Goal: Task Accomplishment & Management: Manage account settings

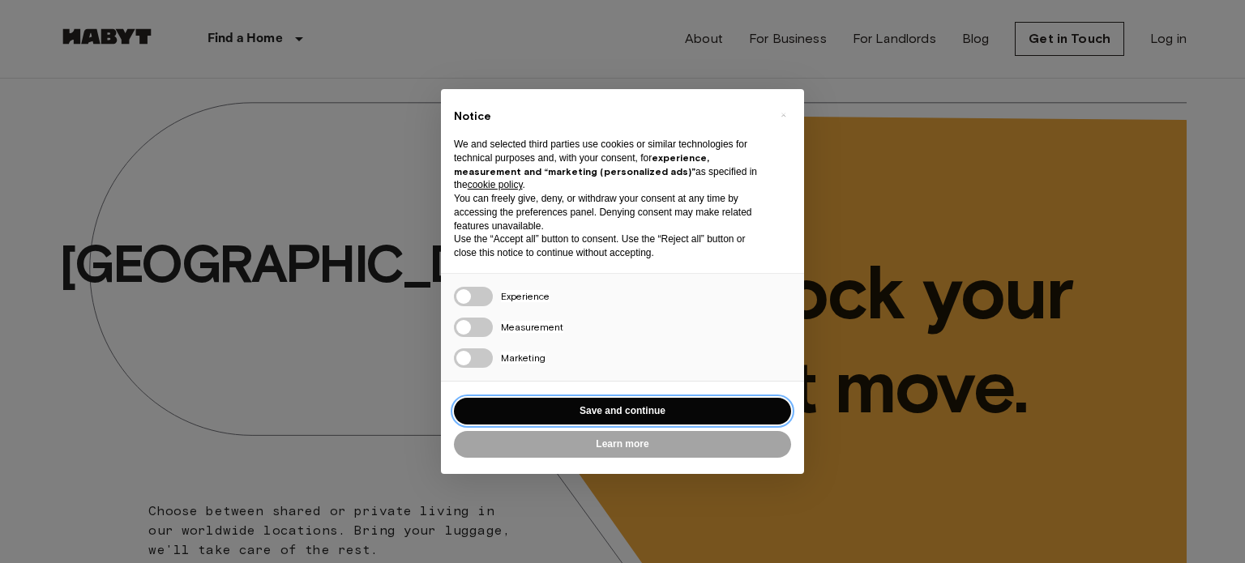
click at [713, 409] on button "Save and continue" at bounding box center [622, 411] width 337 height 27
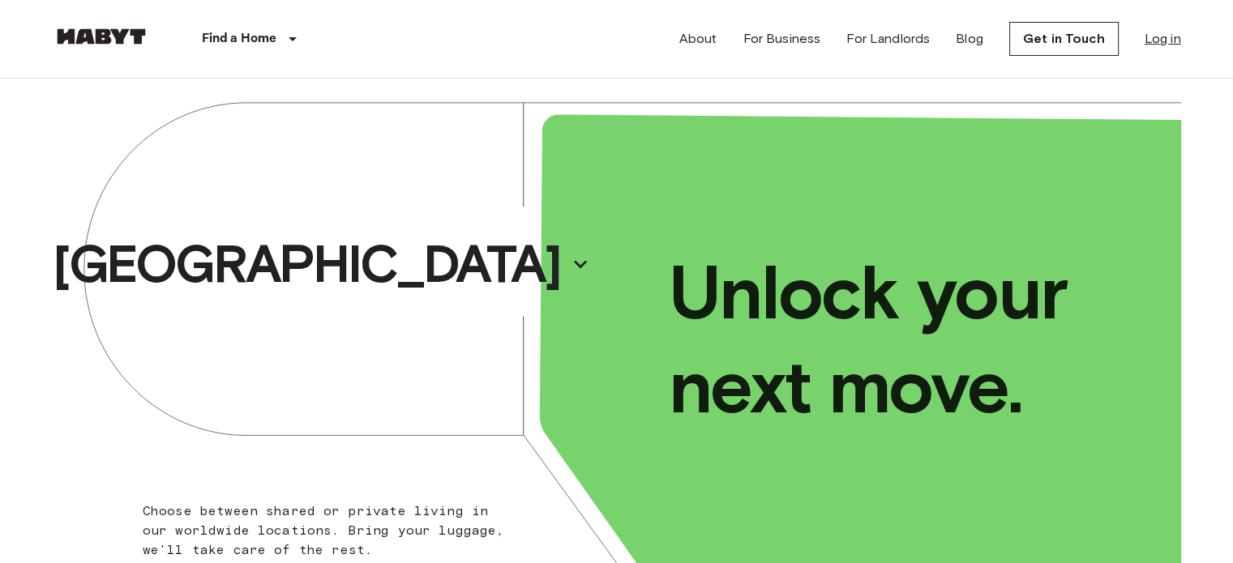
click at [1172, 45] on link "Log in" at bounding box center [1163, 38] width 36 height 19
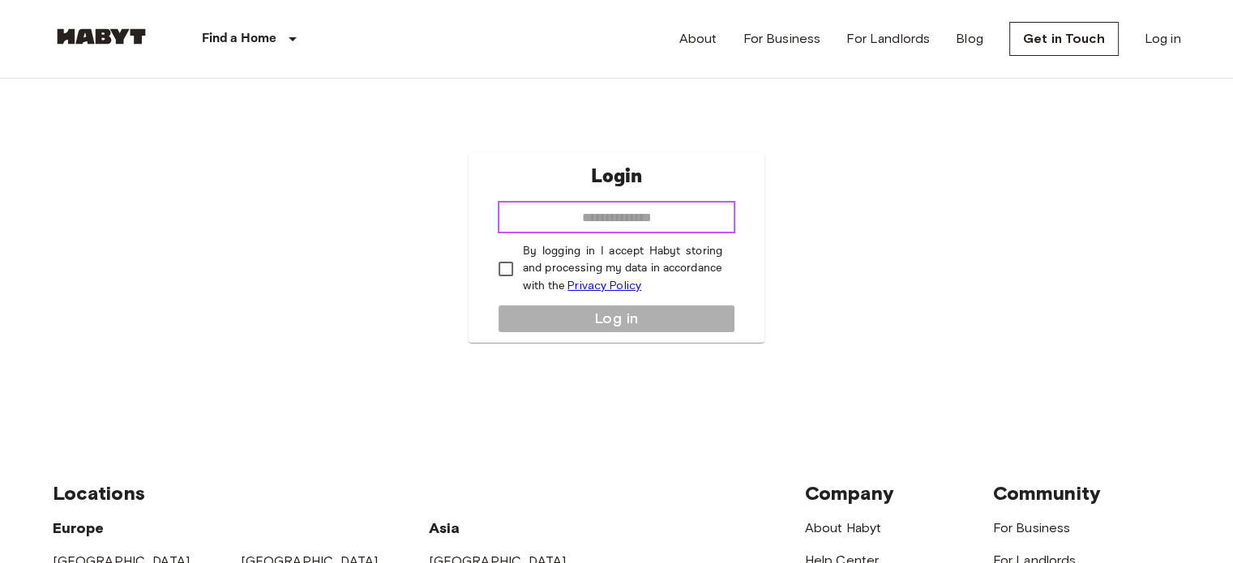
click at [698, 209] on input "email" at bounding box center [617, 217] width 238 height 32
type input "**********"
click at [600, 311] on div "**********" at bounding box center [617, 247] width 296 height 191
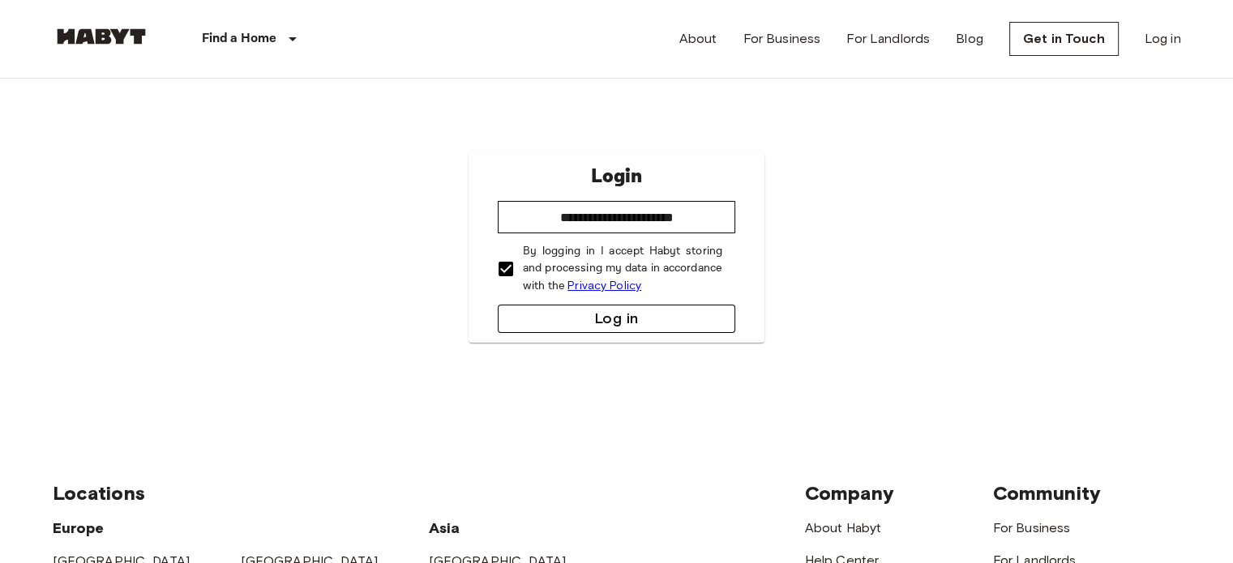
click at [570, 315] on button "Log in" at bounding box center [617, 319] width 238 height 28
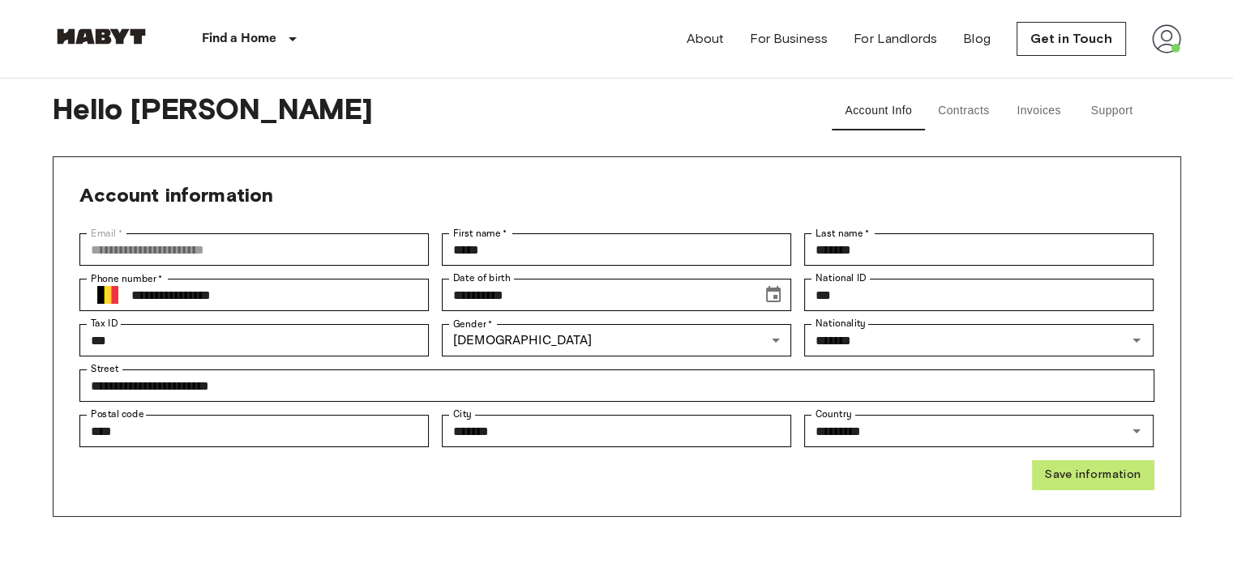
click at [1081, 470] on button "Save information" at bounding box center [1093, 476] width 122 height 30
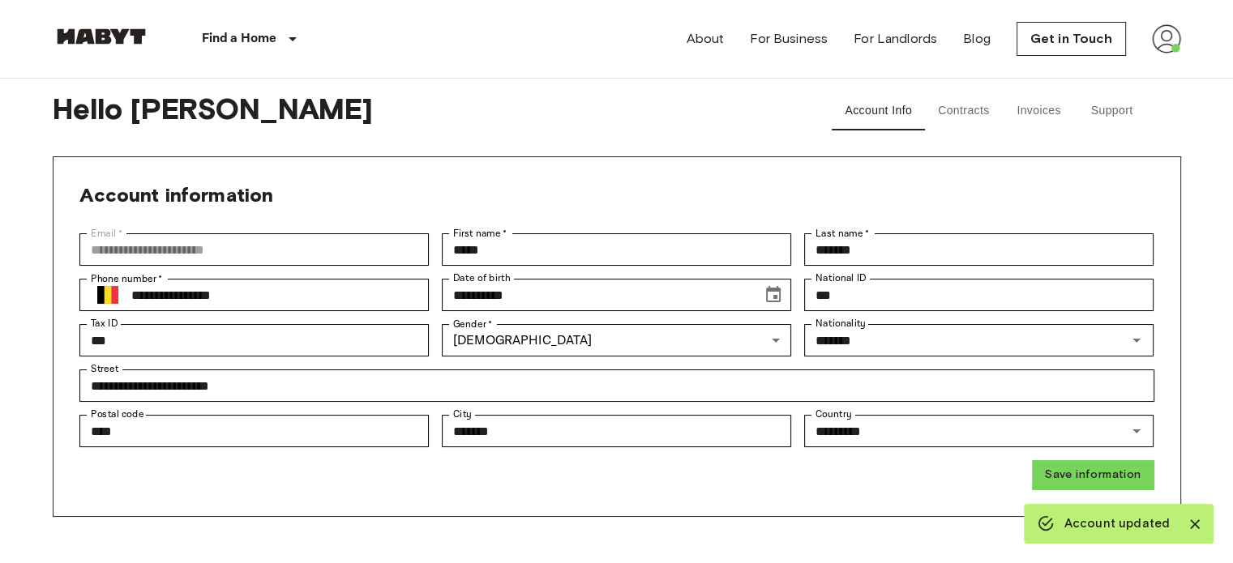
click at [1174, 38] on img at bounding box center [1166, 38] width 29 height 29
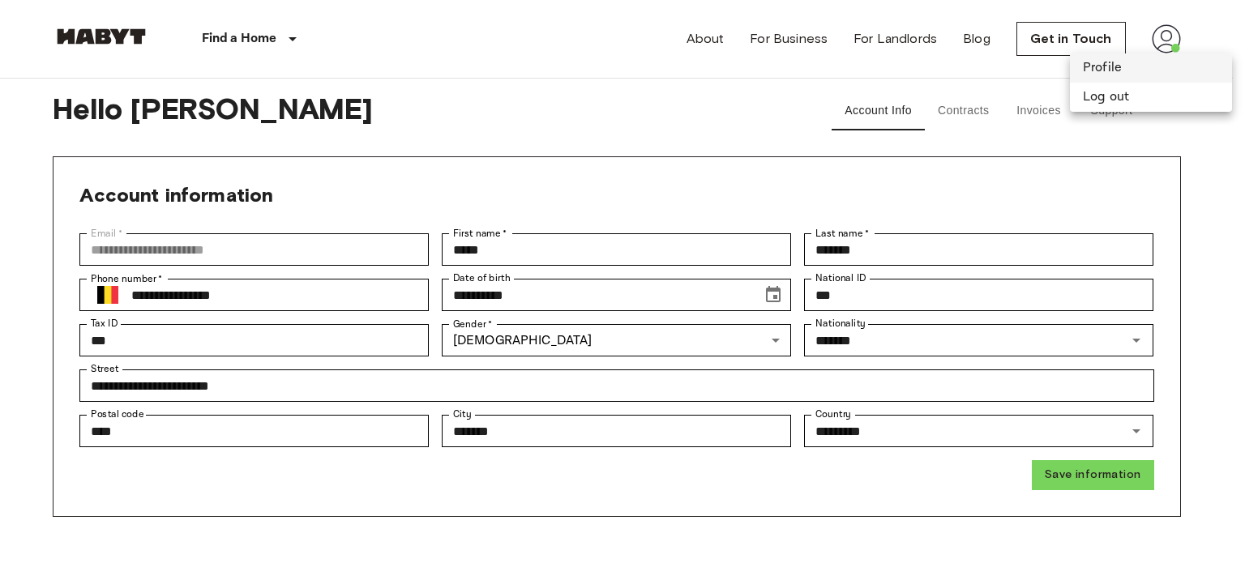
click at [1091, 70] on li "Profile" at bounding box center [1151, 68] width 162 height 29
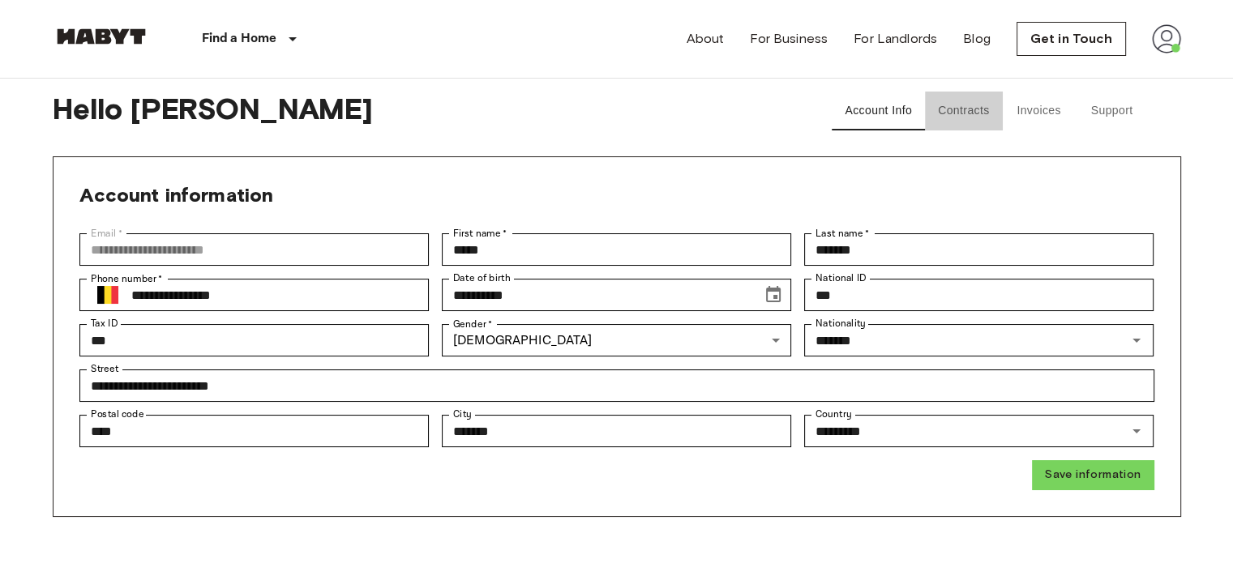
click at [965, 99] on button "Contracts" at bounding box center [964, 111] width 78 height 39
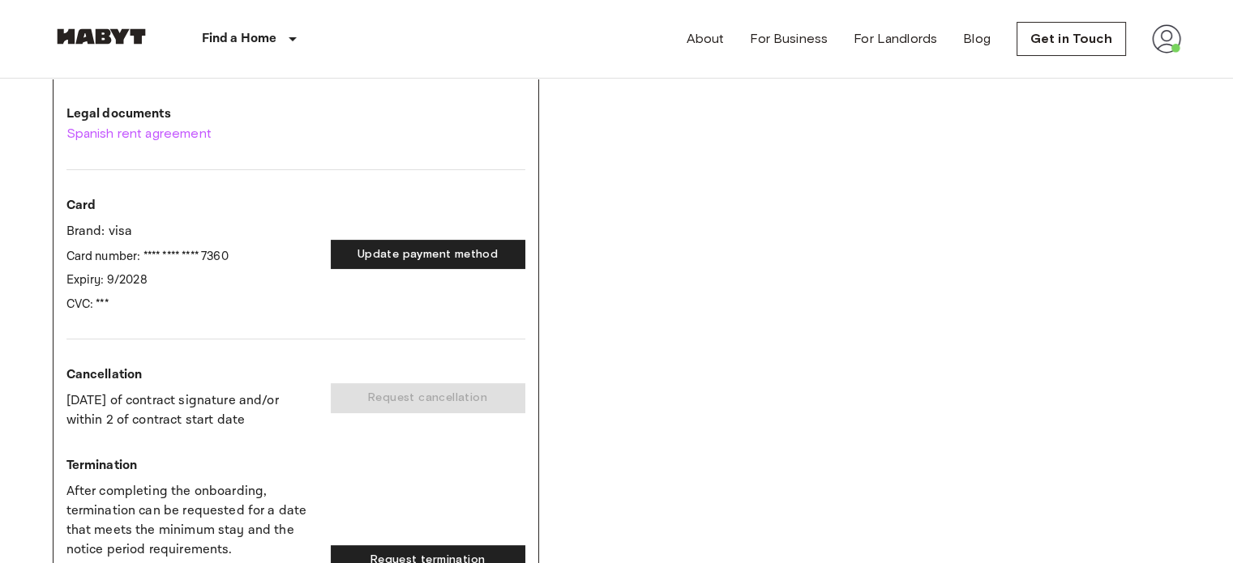
scroll to position [322, 0]
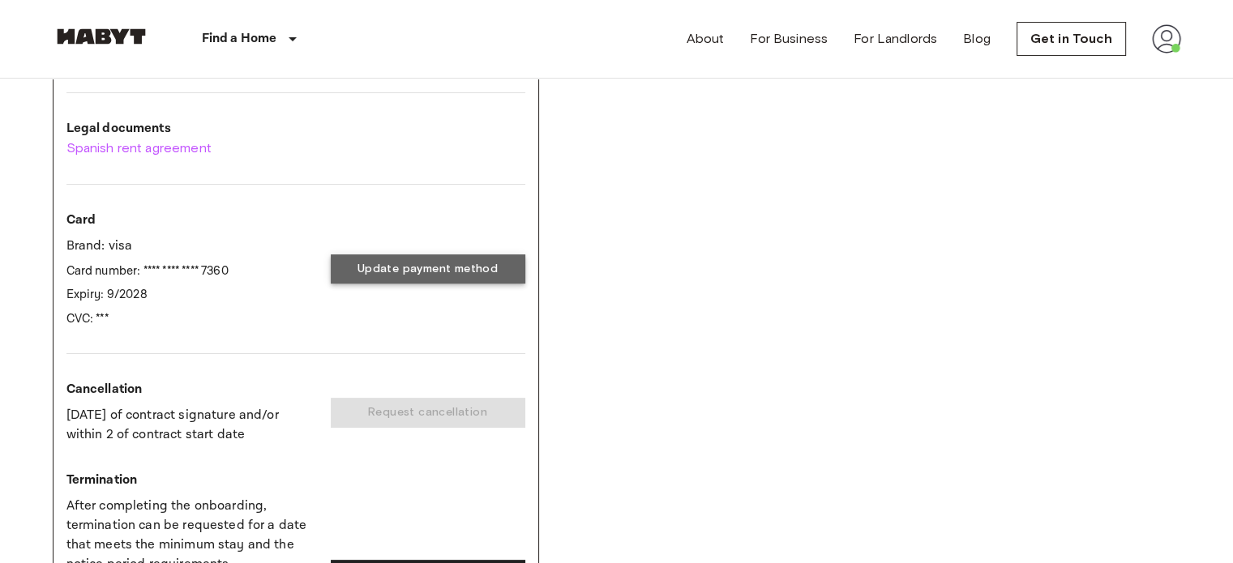
click at [435, 272] on button "Update payment method" at bounding box center [428, 270] width 195 height 30
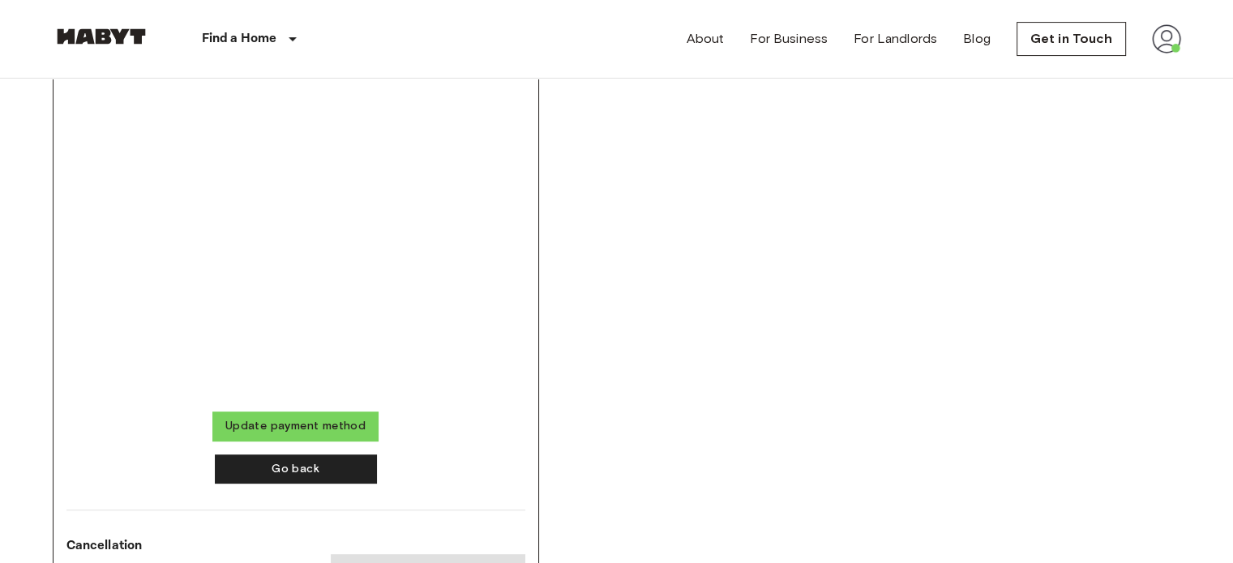
scroll to position [513, 0]
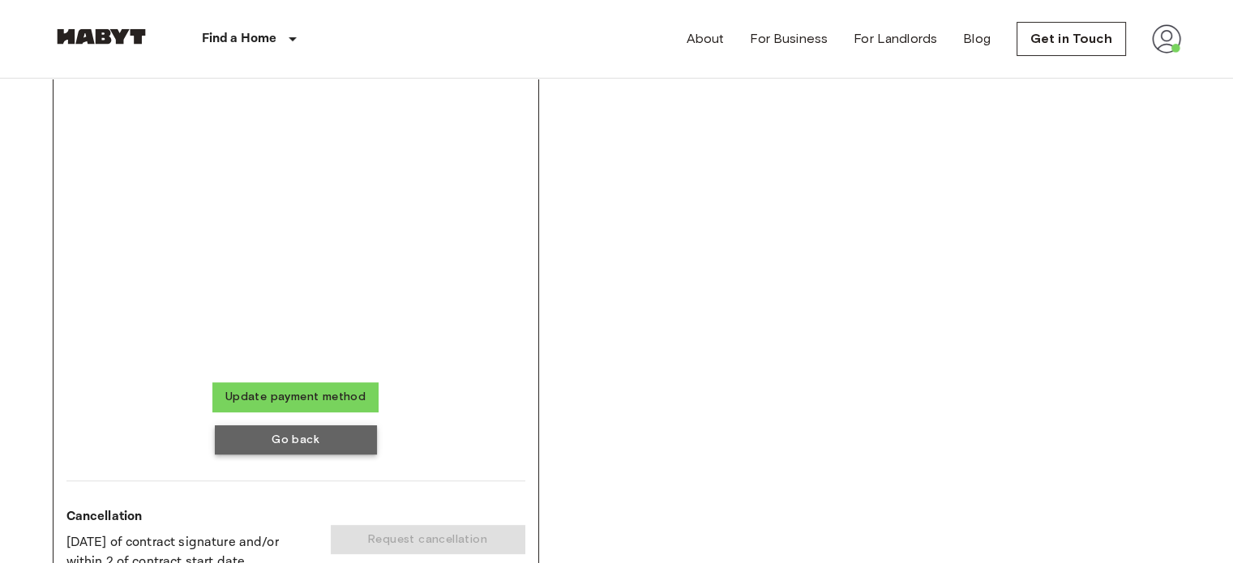
click at [337, 443] on button "Go back" at bounding box center [296, 441] width 162 height 30
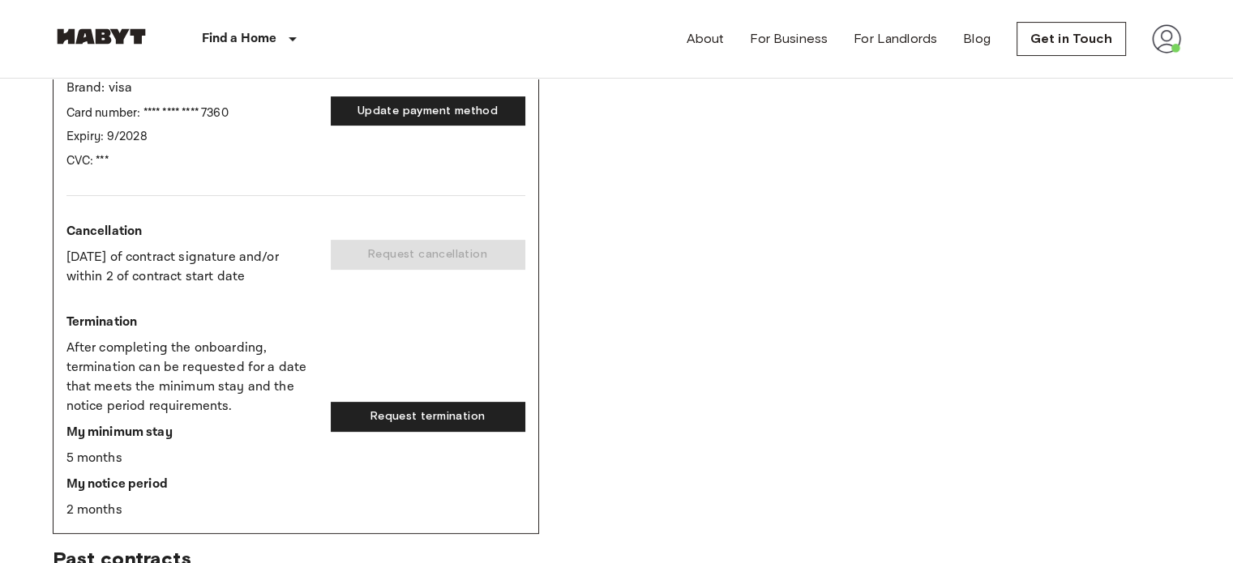
scroll to position [481, 0]
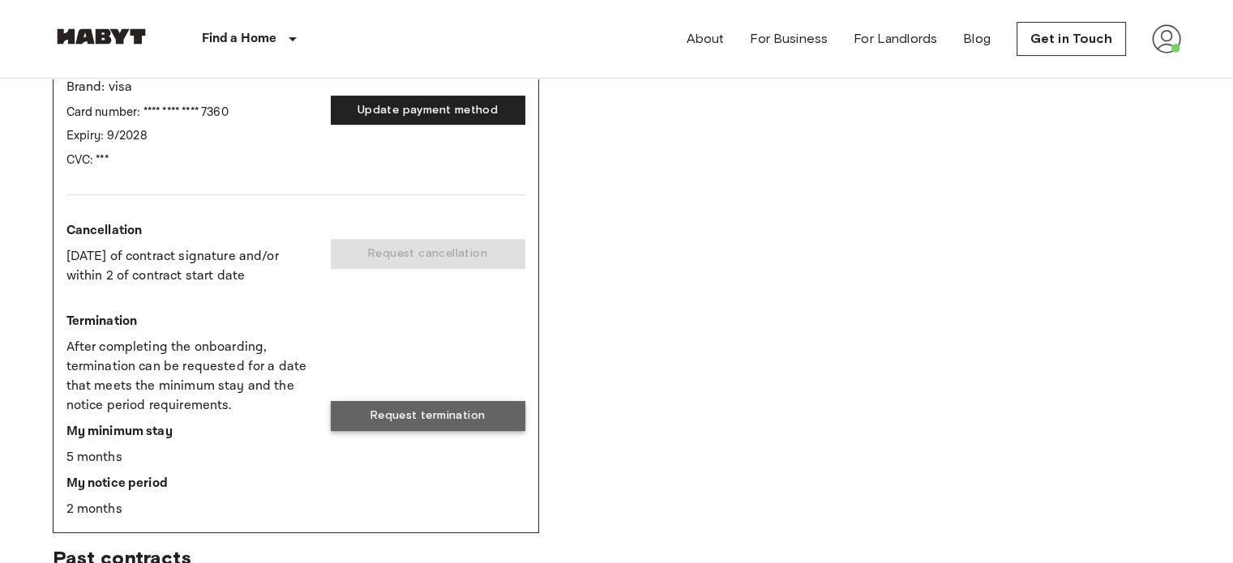
click at [386, 413] on button "Request termination" at bounding box center [428, 416] width 195 height 30
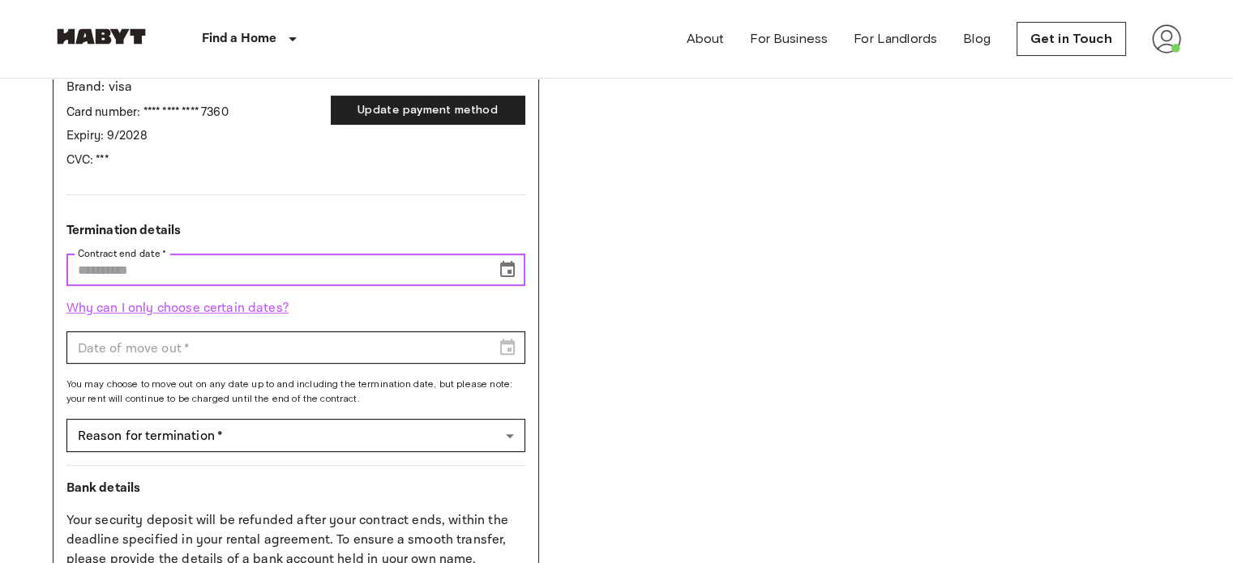
click at [369, 272] on input "Contract end date   *" at bounding box center [275, 270] width 418 height 32
click at [349, 267] on input "Contract end date   *" at bounding box center [275, 270] width 418 height 32
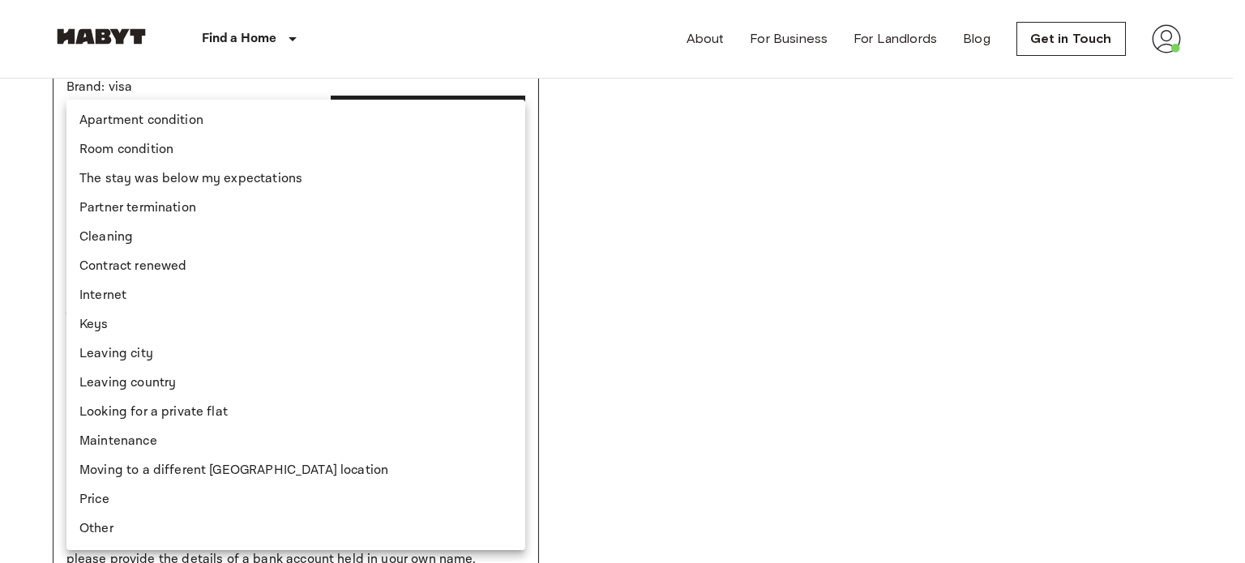
click at [315, 427] on body "Find a Home Europe Amsterdam Berlin Brussels Cologne Dusseldorf Frankfurt Graz …" at bounding box center [622, 548] width 1245 height 2059
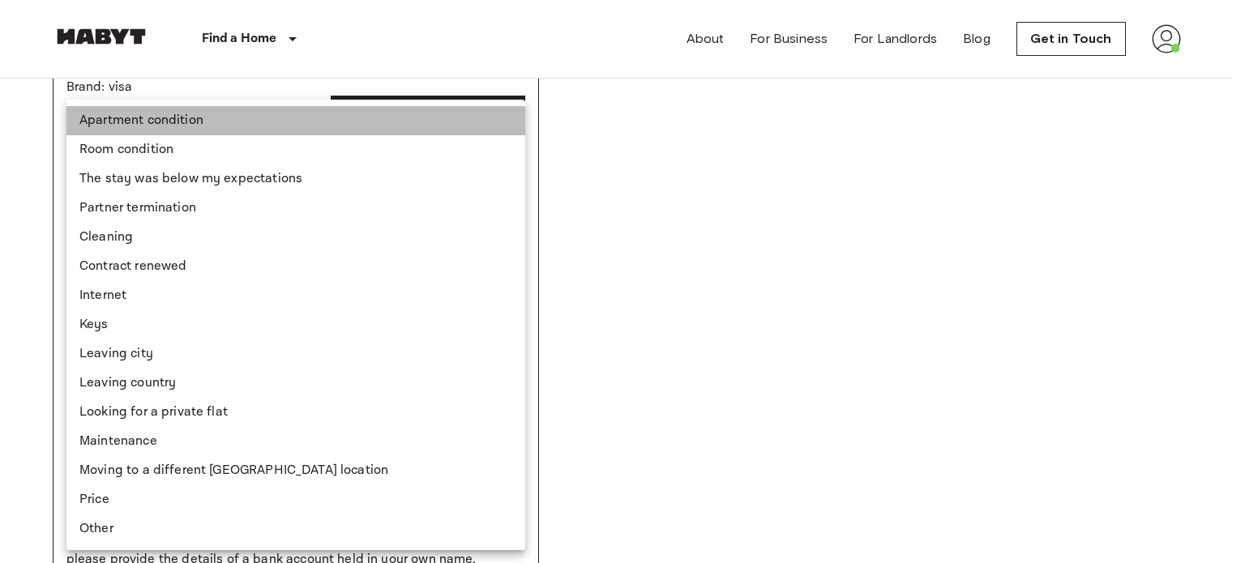
click at [273, 113] on li "Apartment condition" at bounding box center [295, 120] width 459 height 29
type input "**********"
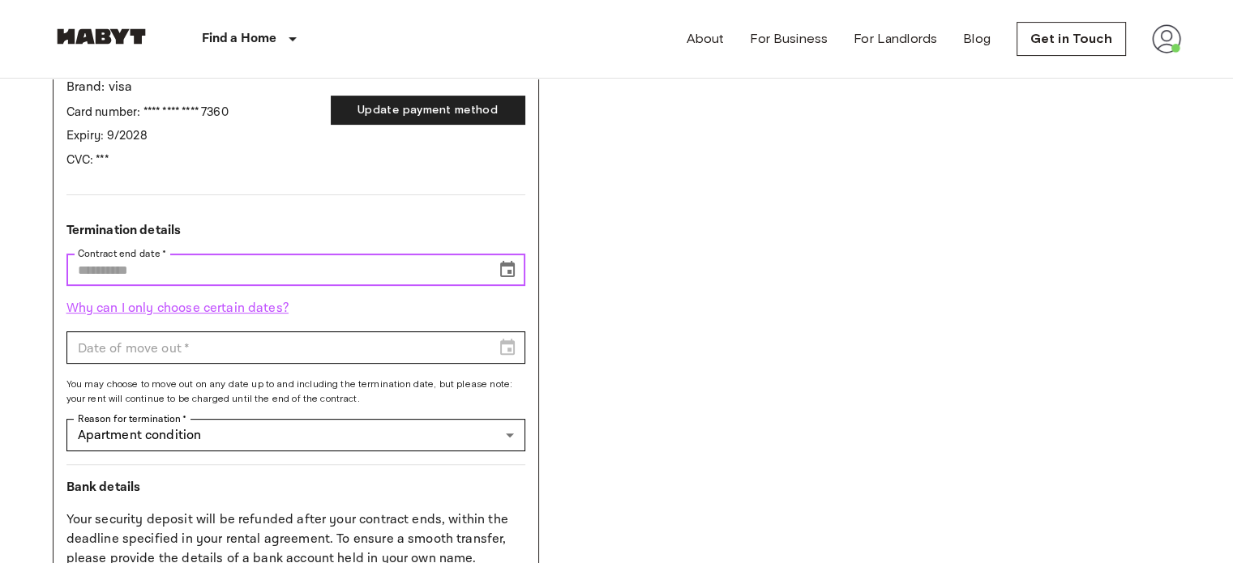
click at [221, 276] on input "Contract end date   *" at bounding box center [275, 270] width 418 height 32
click at [509, 269] on icon "Choose date" at bounding box center [507, 269] width 15 height 16
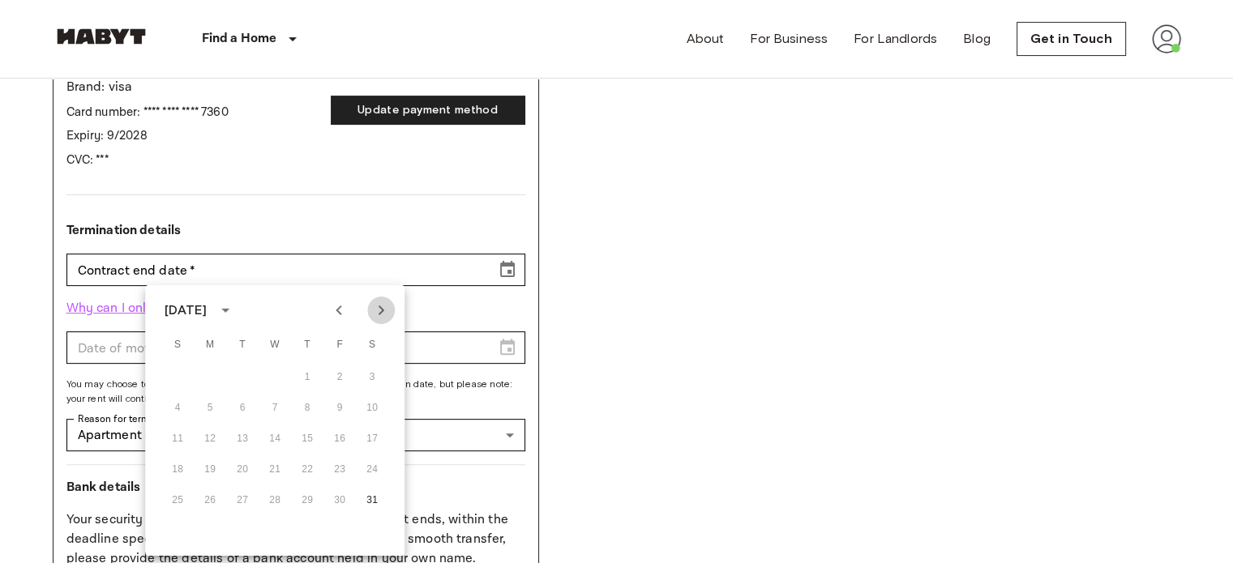
click at [383, 307] on icon "Next month" at bounding box center [380, 310] width 19 height 19
click at [341, 309] on icon "Previous month" at bounding box center [338, 310] width 19 height 19
click at [376, 307] on icon "Next month" at bounding box center [380, 310] width 19 height 19
click at [371, 500] on button "31" at bounding box center [372, 500] width 29 height 29
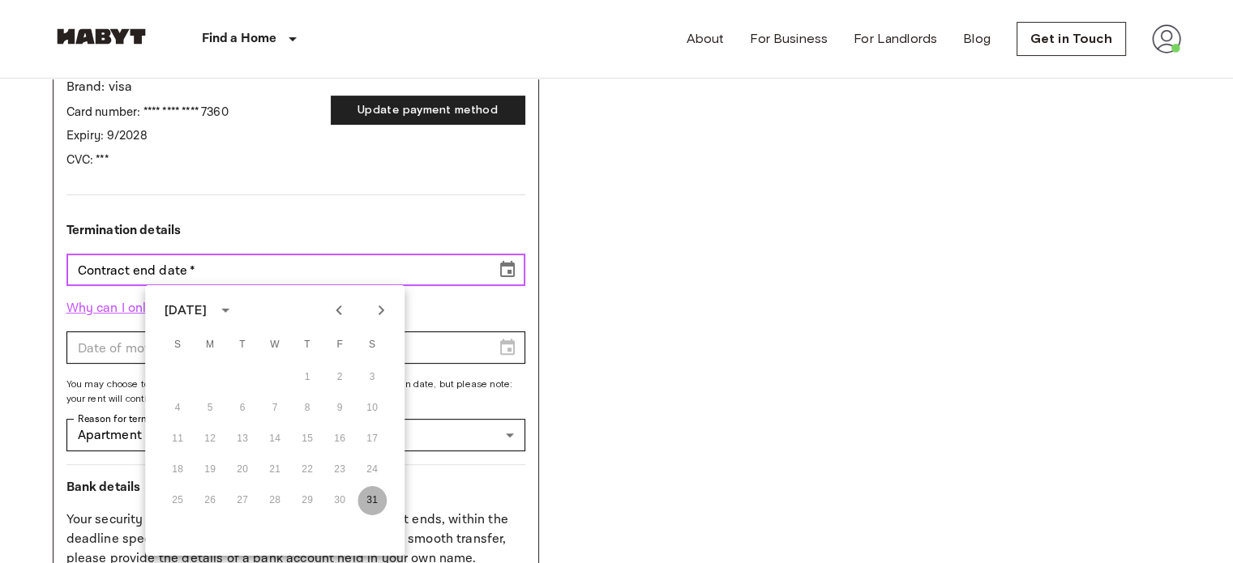
type input "**********"
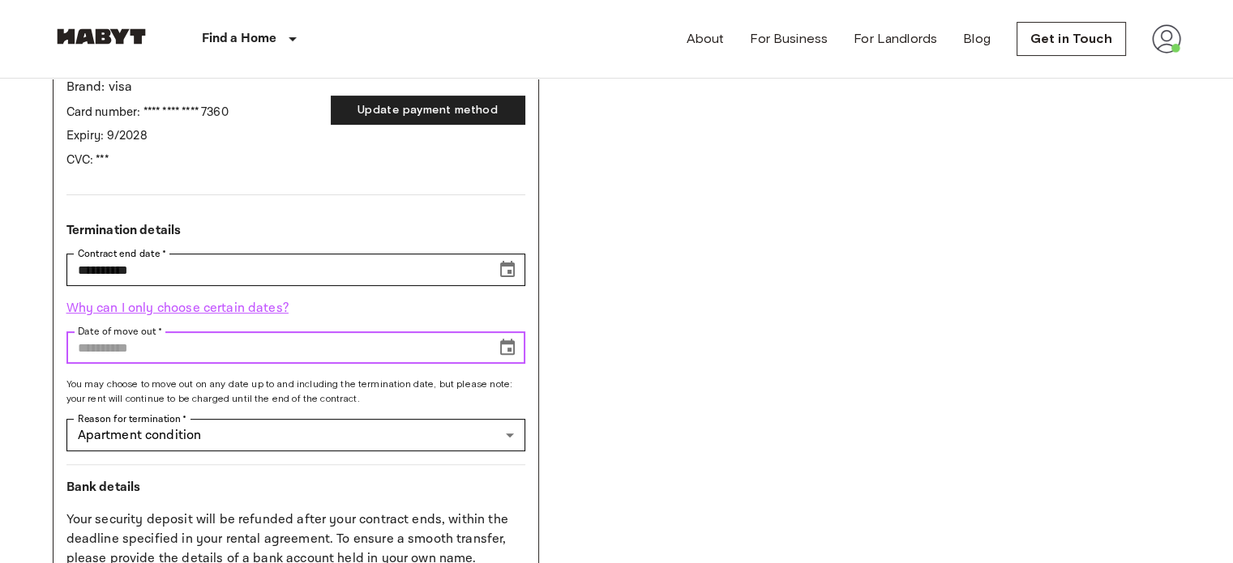
click at [253, 340] on input "Date of move out   *" at bounding box center [275, 348] width 418 height 32
click at [503, 347] on icon "Choose date" at bounding box center [507, 347] width 19 height 19
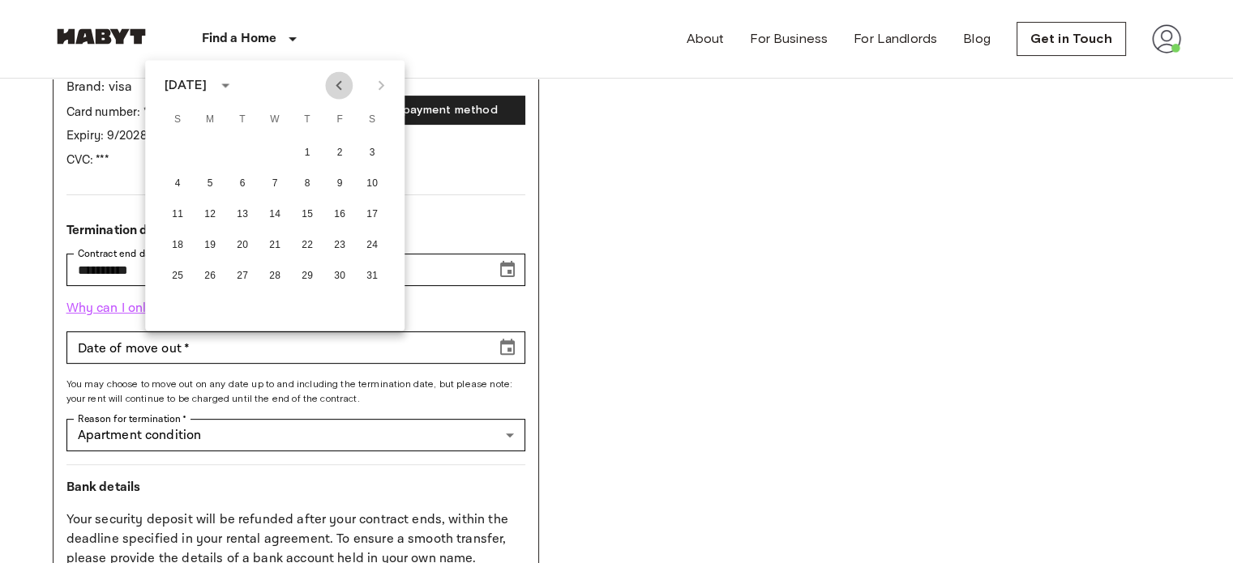
click at [342, 89] on icon "Previous month" at bounding box center [338, 84] width 19 height 19
click at [271, 271] on button "31" at bounding box center [274, 275] width 29 height 29
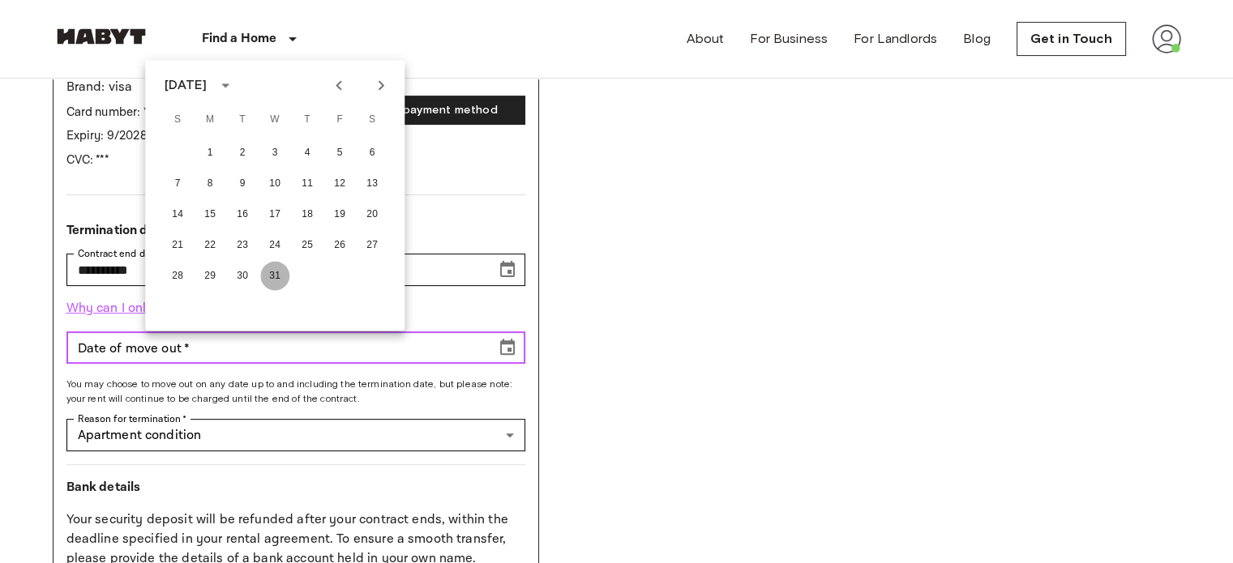
type input "**********"
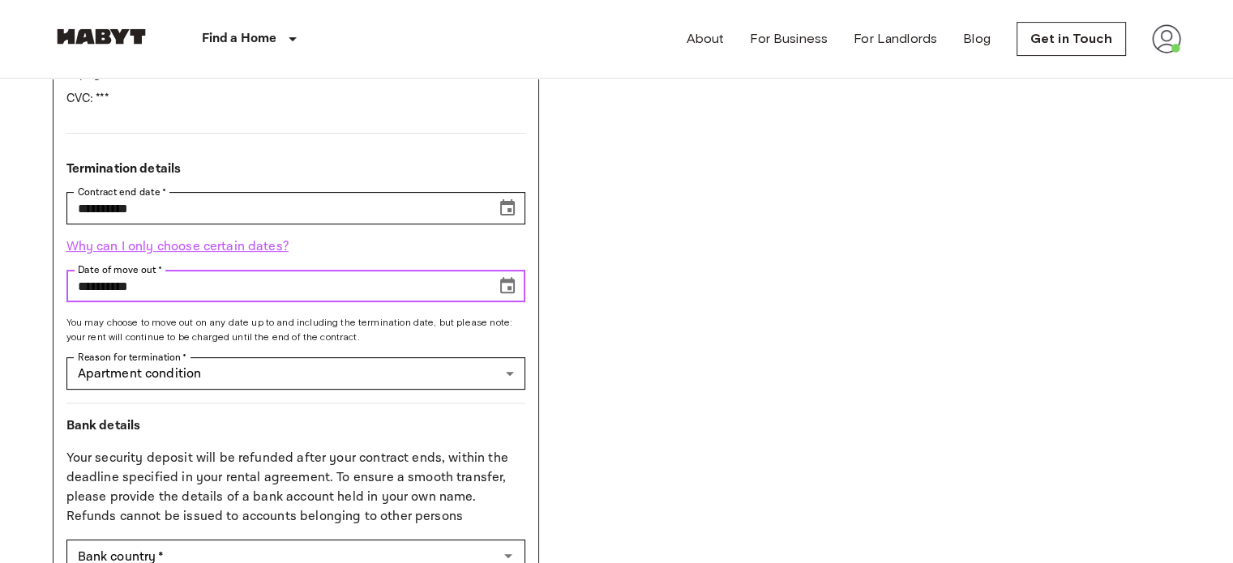
scroll to position [555, 0]
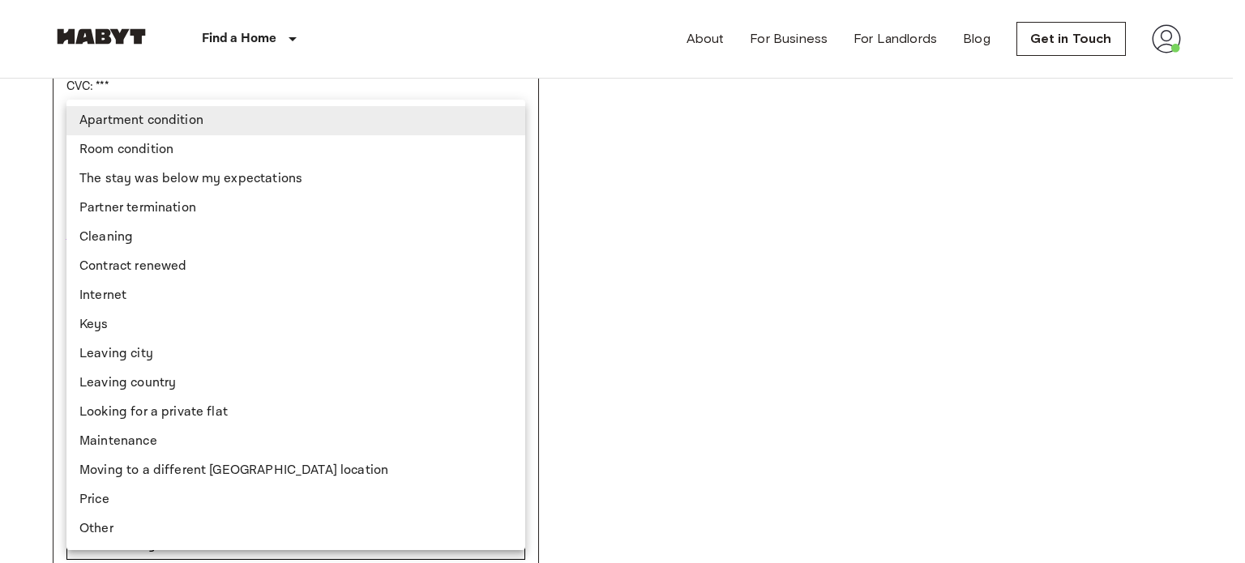
click at [281, 360] on body "**********" at bounding box center [622, 474] width 1245 height 2059
click at [265, 124] on li "Apartment condition" at bounding box center [295, 120] width 459 height 29
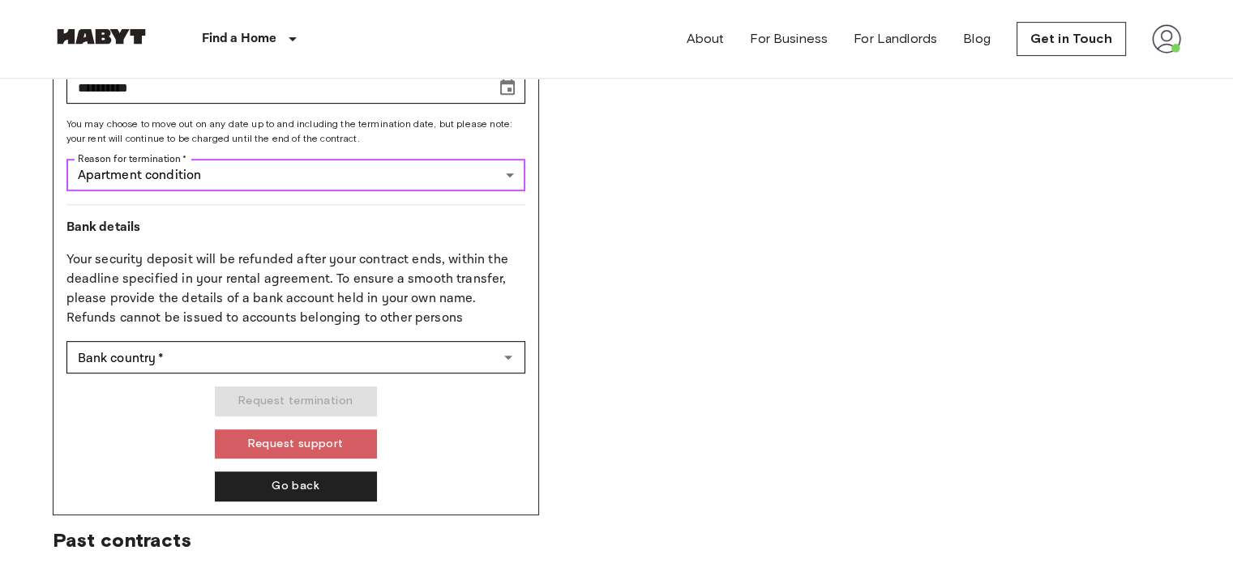
scroll to position [824, 0]
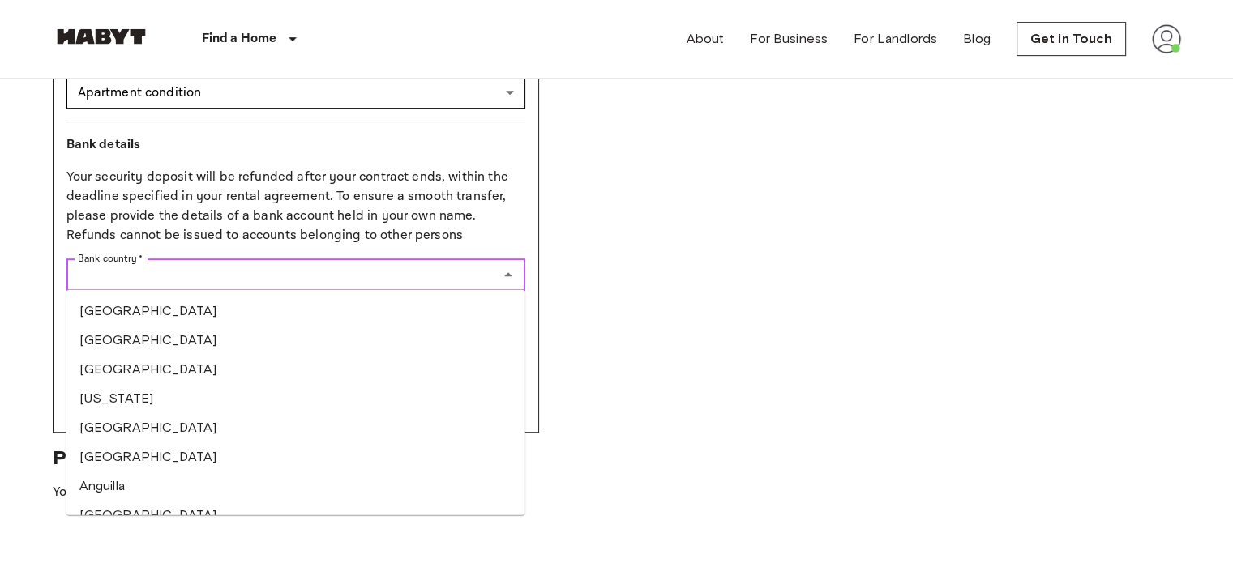
click at [352, 273] on input "Bank country   *" at bounding box center [282, 274] width 422 height 23
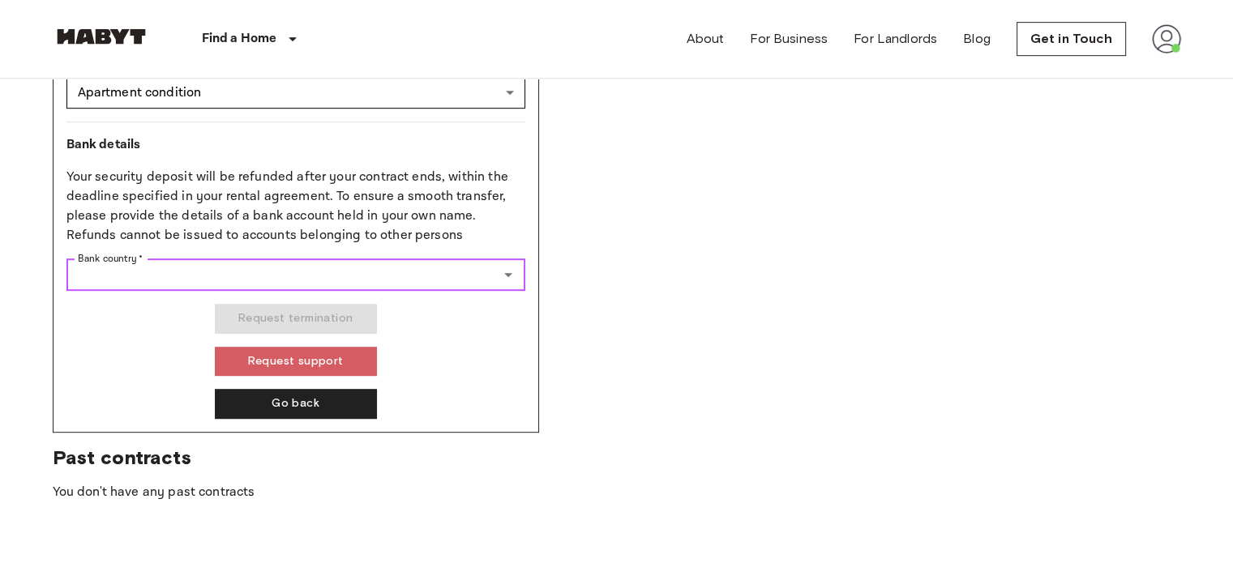
click at [352, 273] on input "Bank country   *" at bounding box center [282, 274] width 422 height 23
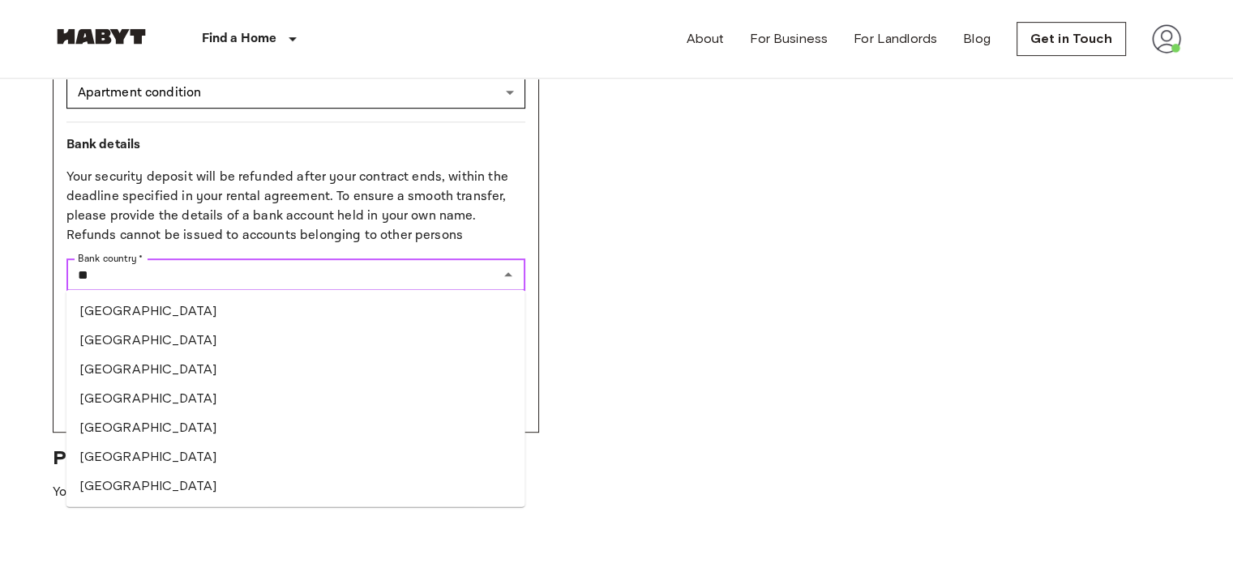
click at [292, 351] on li "Belgium" at bounding box center [295, 340] width 459 height 29
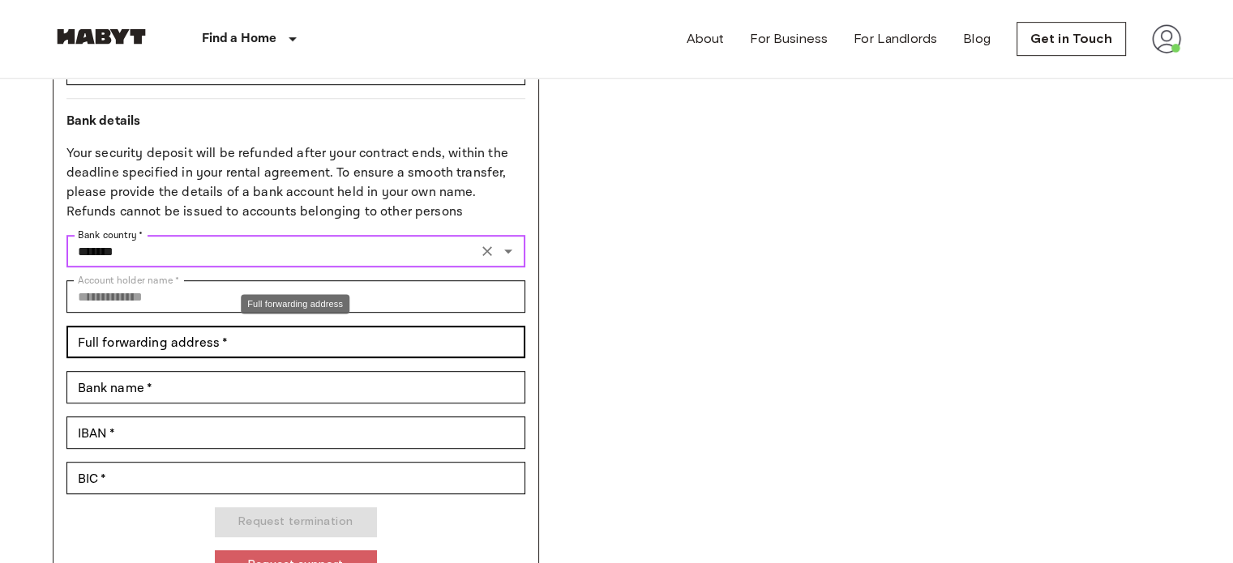
scroll to position [849, 0]
type input "*******"
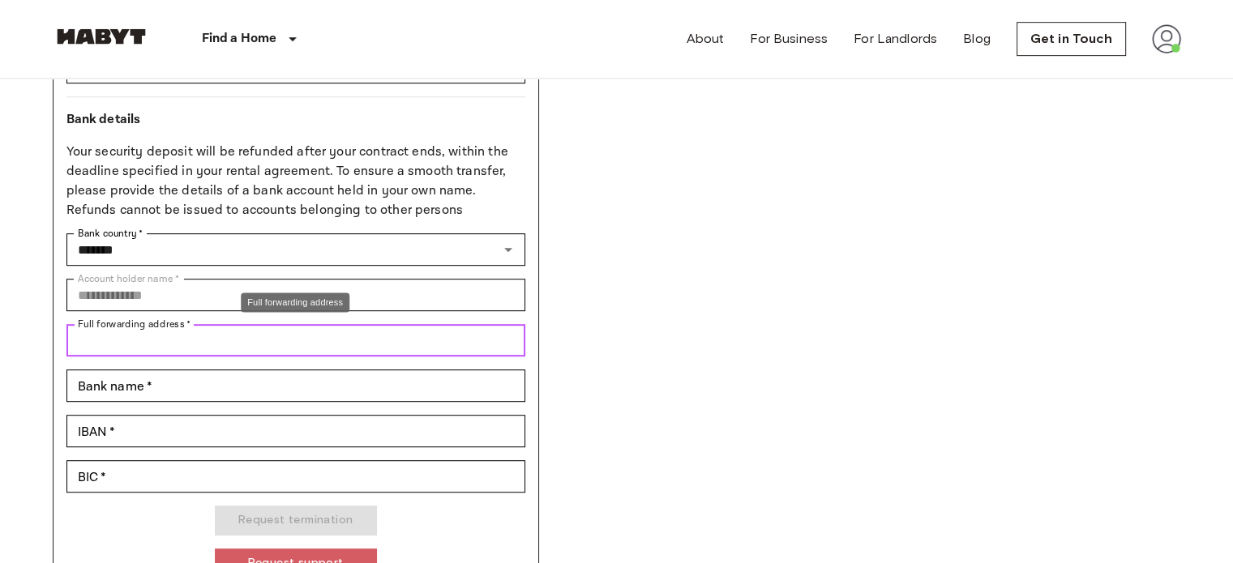
click at [353, 336] on input "Full forwarding address   *" at bounding box center [295, 340] width 459 height 32
type input "**********"
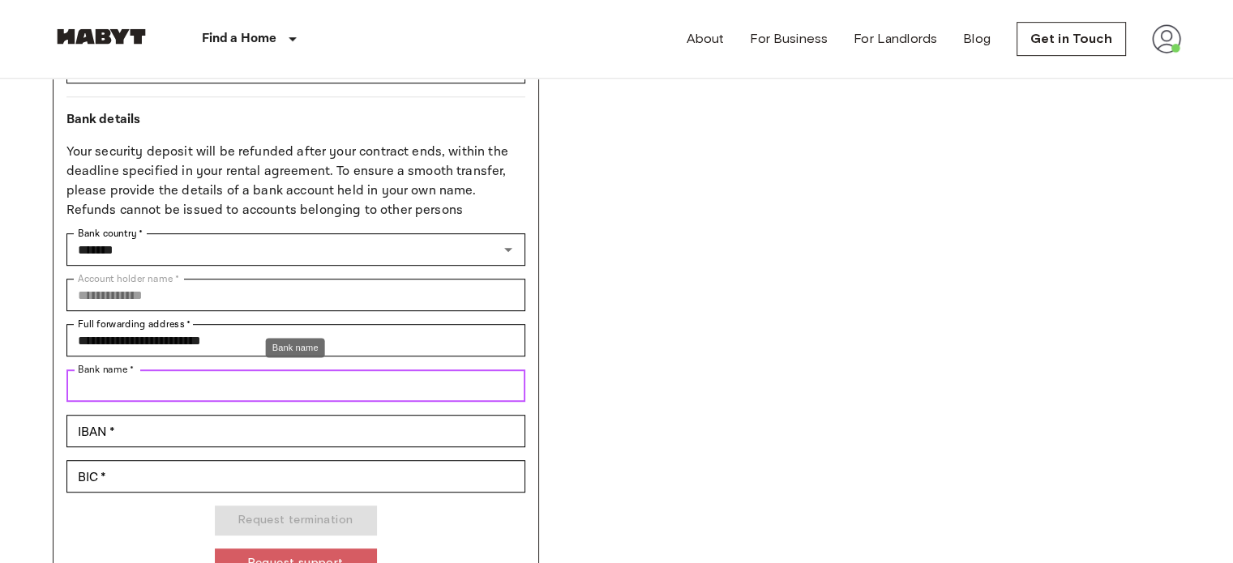
click at [282, 386] on input "Bank name   *" at bounding box center [295, 386] width 459 height 32
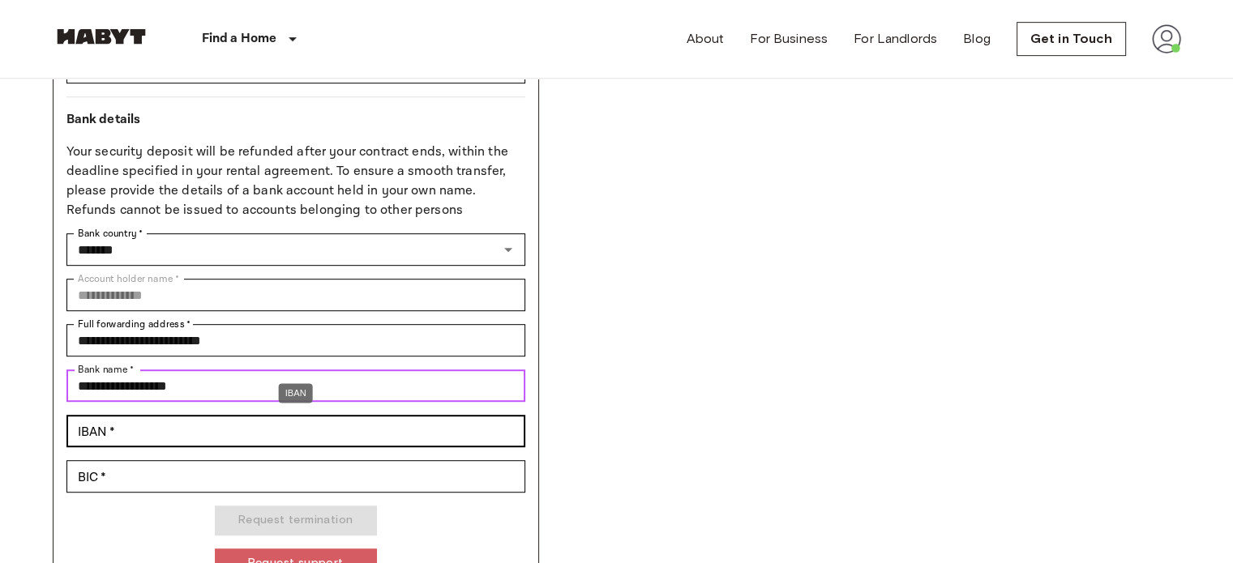
type input "**********"
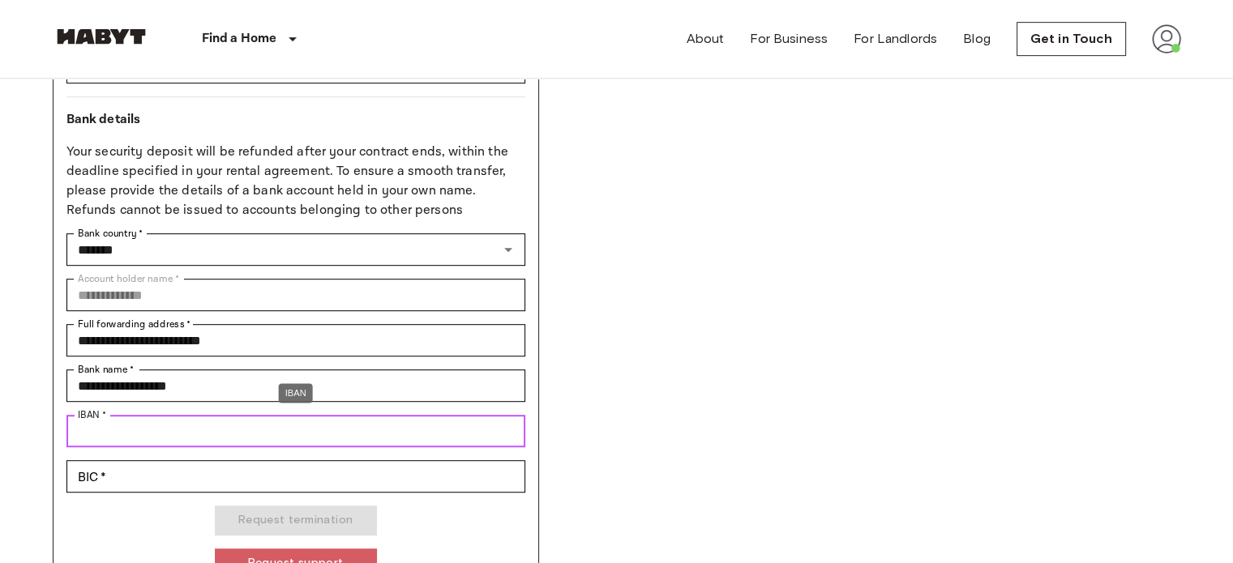
click at [256, 436] on input "IBAN   *" at bounding box center [295, 431] width 459 height 32
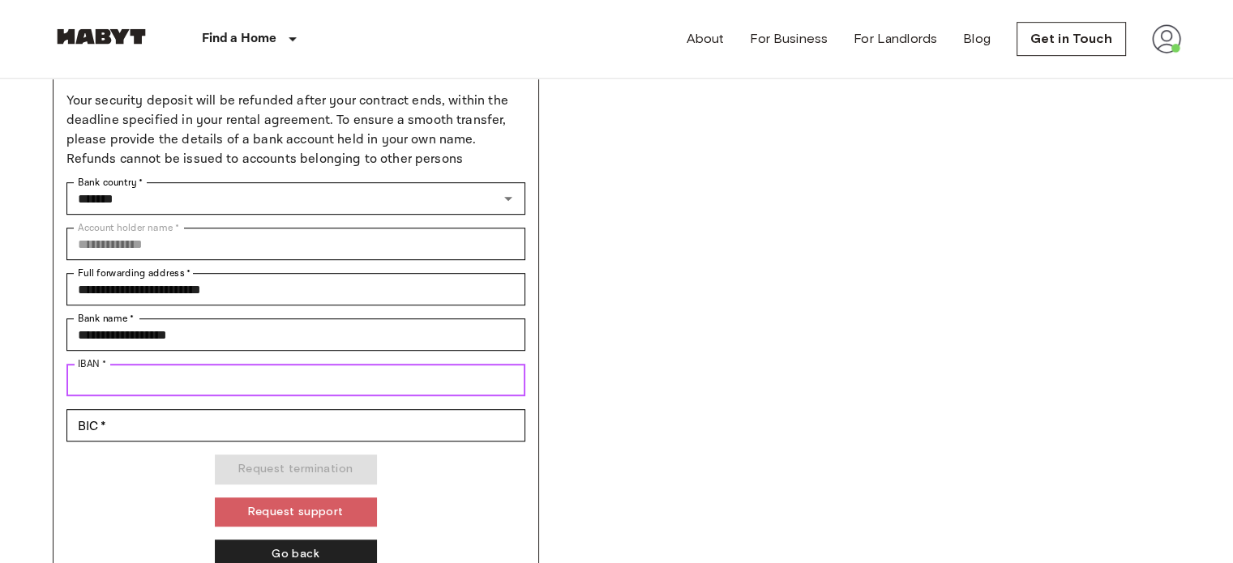
scroll to position [902, 0]
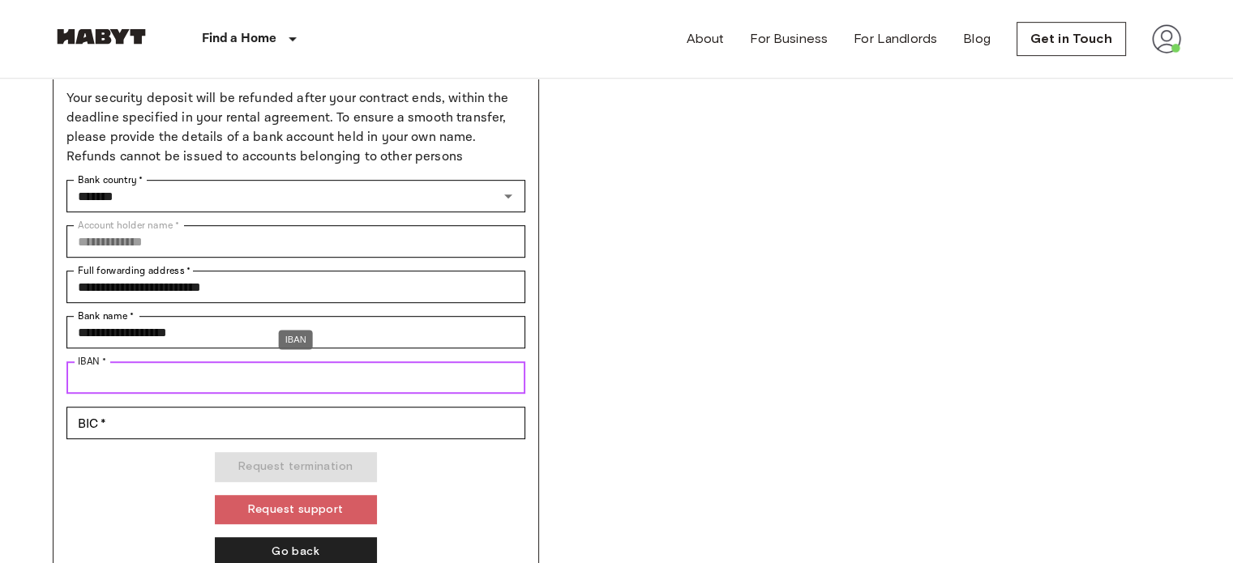
click at [209, 385] on input "IBAN   *" at bounding box center [295, 378] width 459 height 32
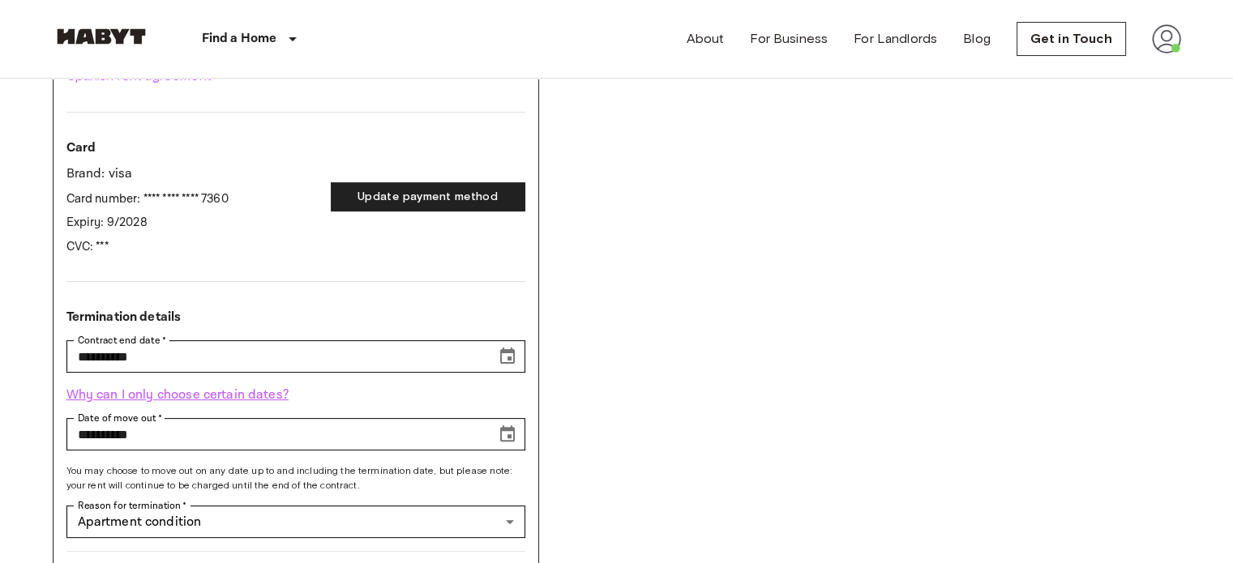
scroll to position [286, 0]
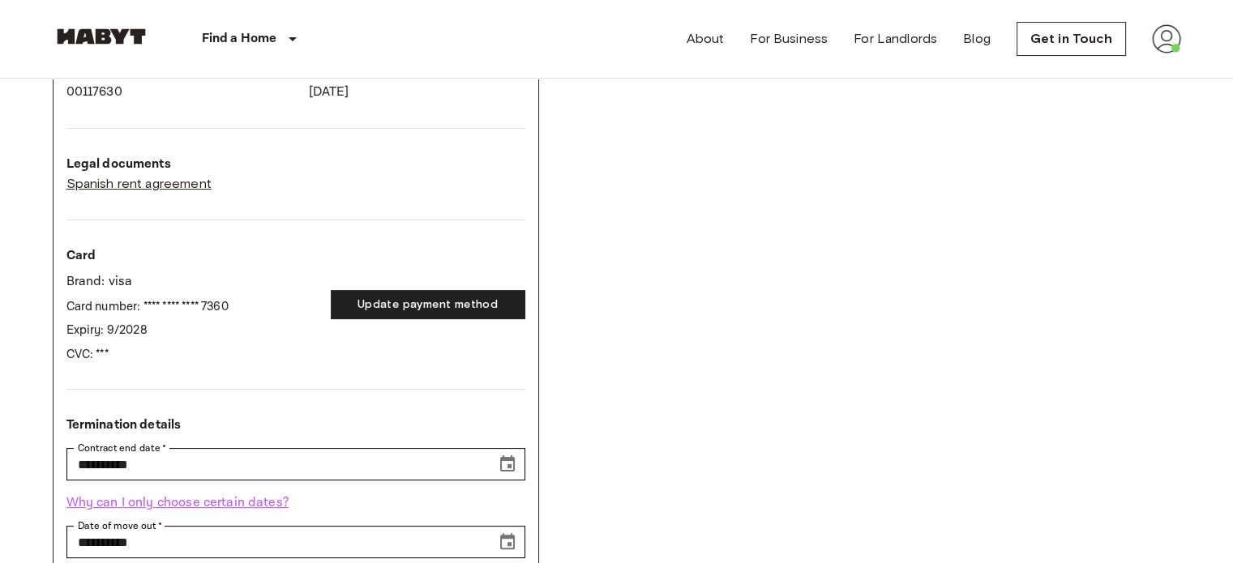
click at [188, 185] on link "Spanish rent agreement" at bounding box center [295, 183] width 459 height 19
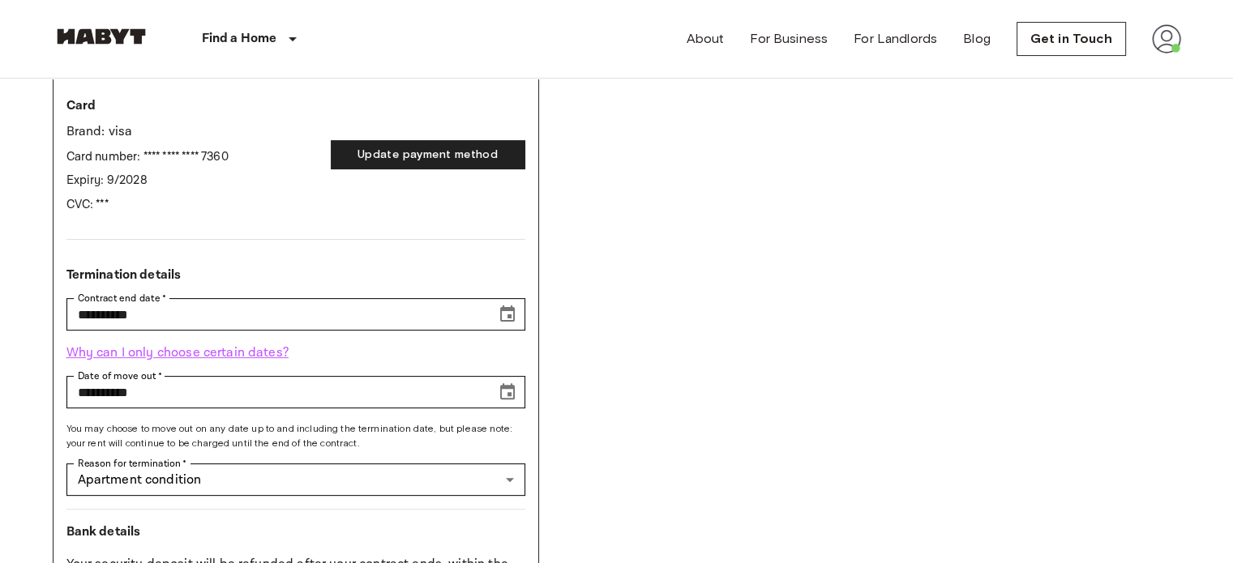
scroll to position [447, 0]
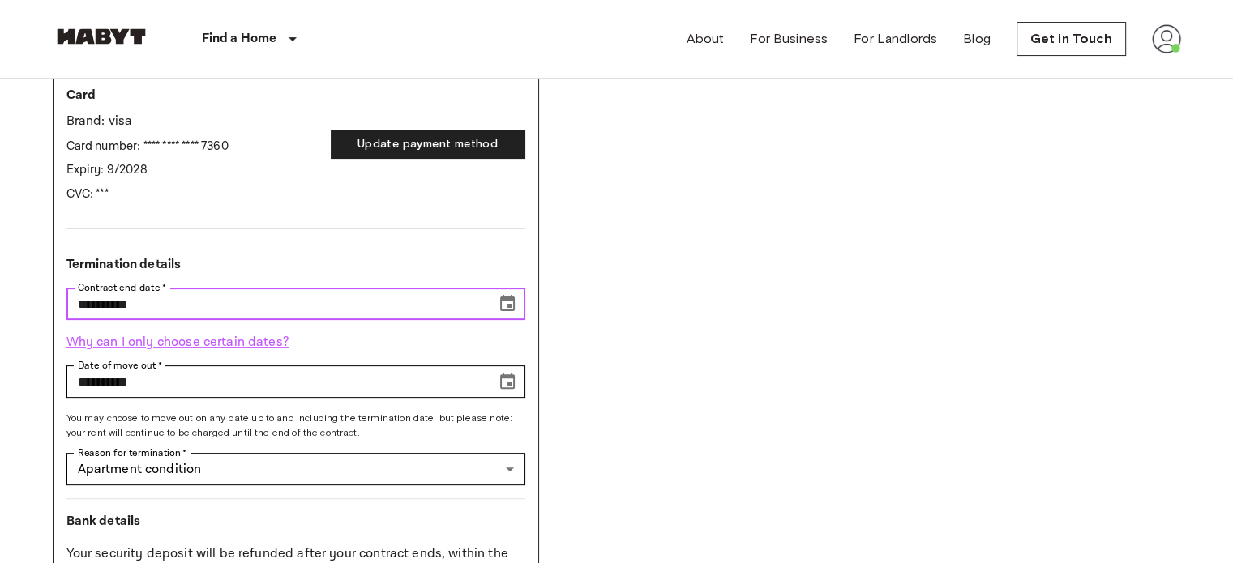
click at [506, 304] on icon "Choose date, selected date is Jan 31, 2026" at bounding box center [507, 303] width 19 height 19
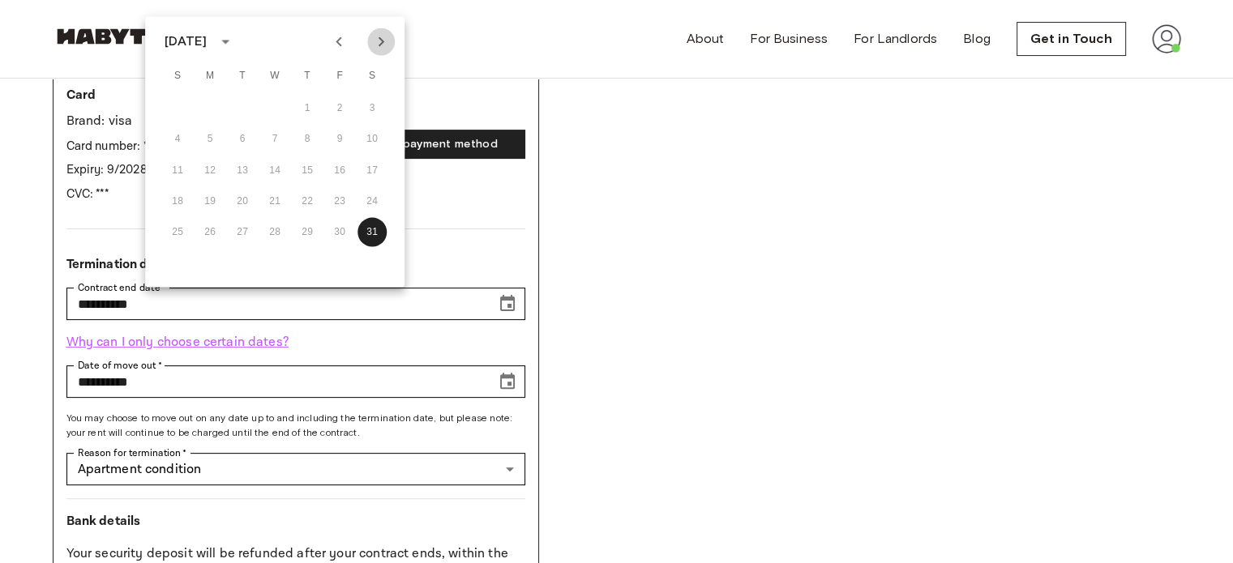
click at [383, 45] on icon "Next month" at bounding box center [380, 41] width 19 height 19
click at [341, 45] on icon "Previous month" at bounding box center [339, 41] width 6 height 10
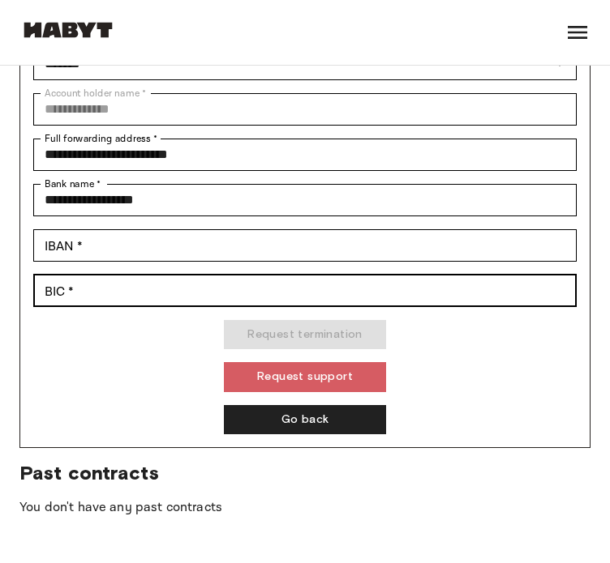
scroll to position [1271, 0]
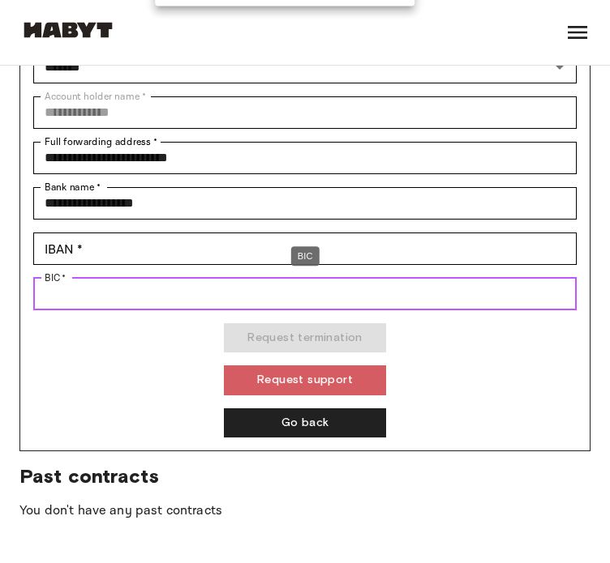
click at [269, 300] on input "BIC   *" at bounding box center [304, 294] width 543 height 32
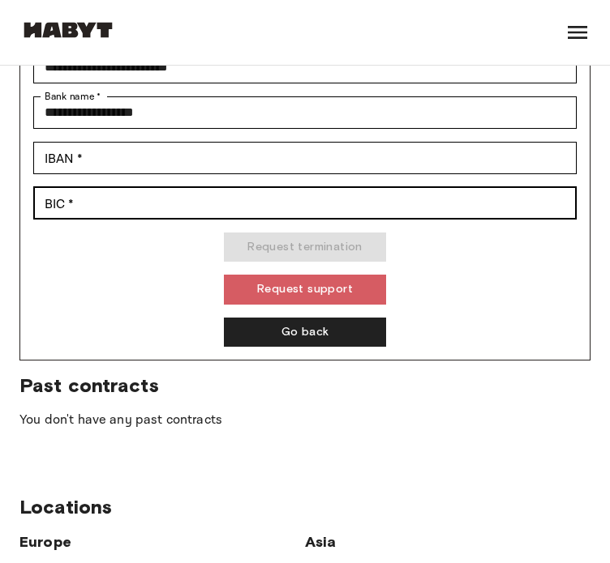
scroll to position [1360, 0]
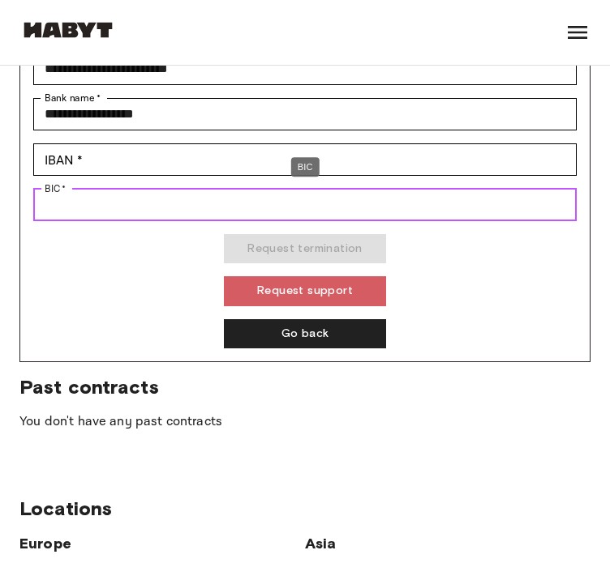
click at [118, 204] on input "BIC   *" at bounding box center [304, 205] width 543 height 32
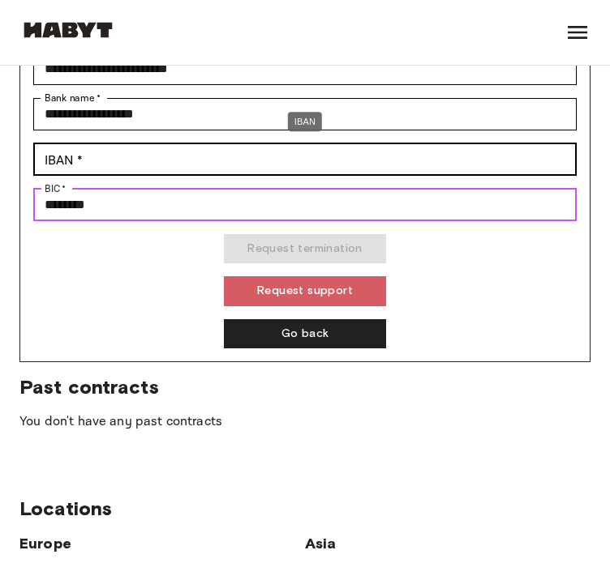
type input "********"
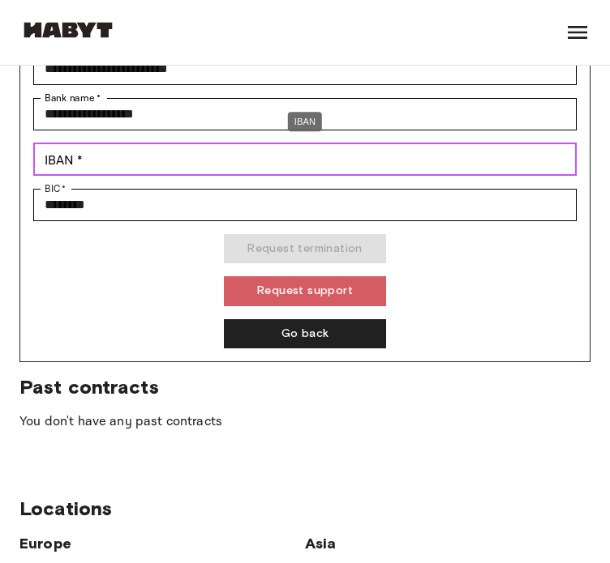
click at [101, 150] on input "IBAN   *" at bounding box center [304, 160] width 543 height 32
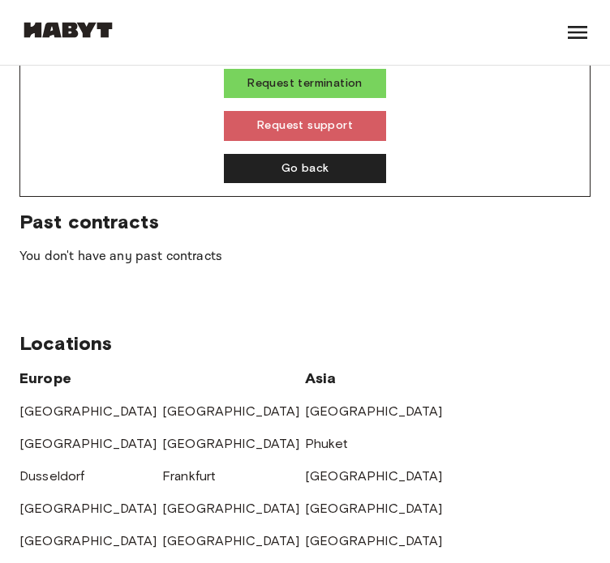
scroll to position [1537, 0]
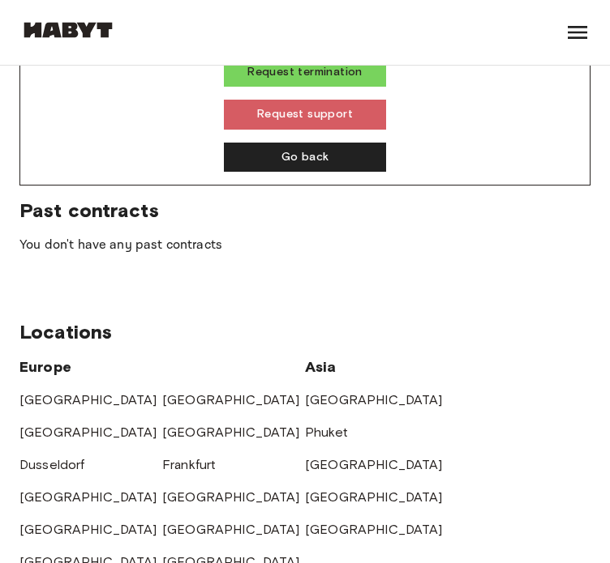
type input "**********"
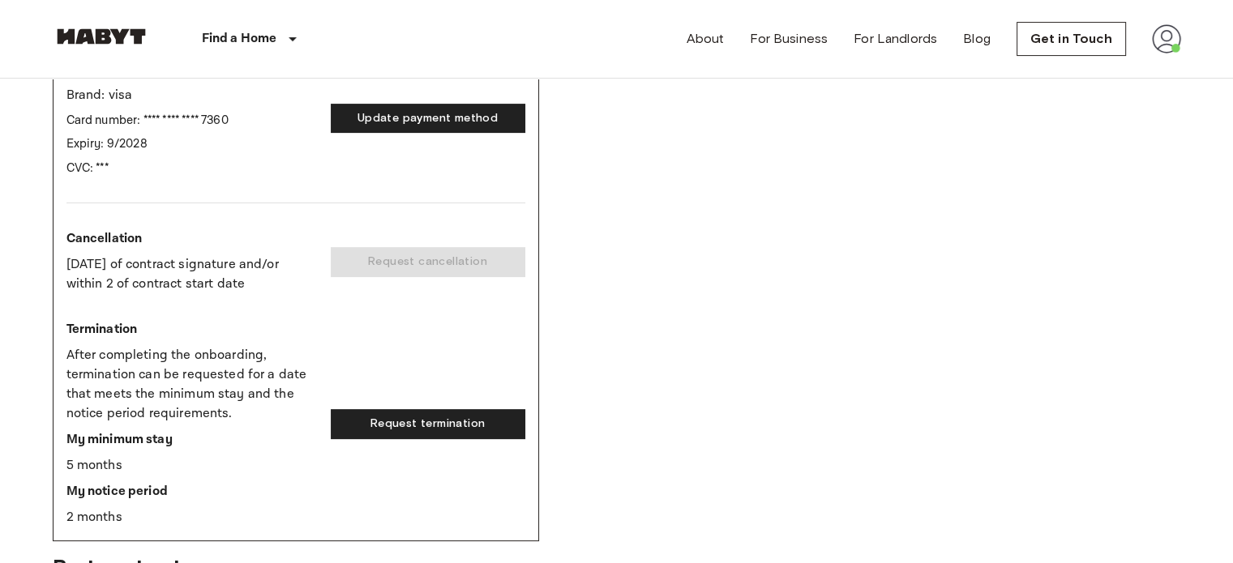
scroll to position [533, 0]
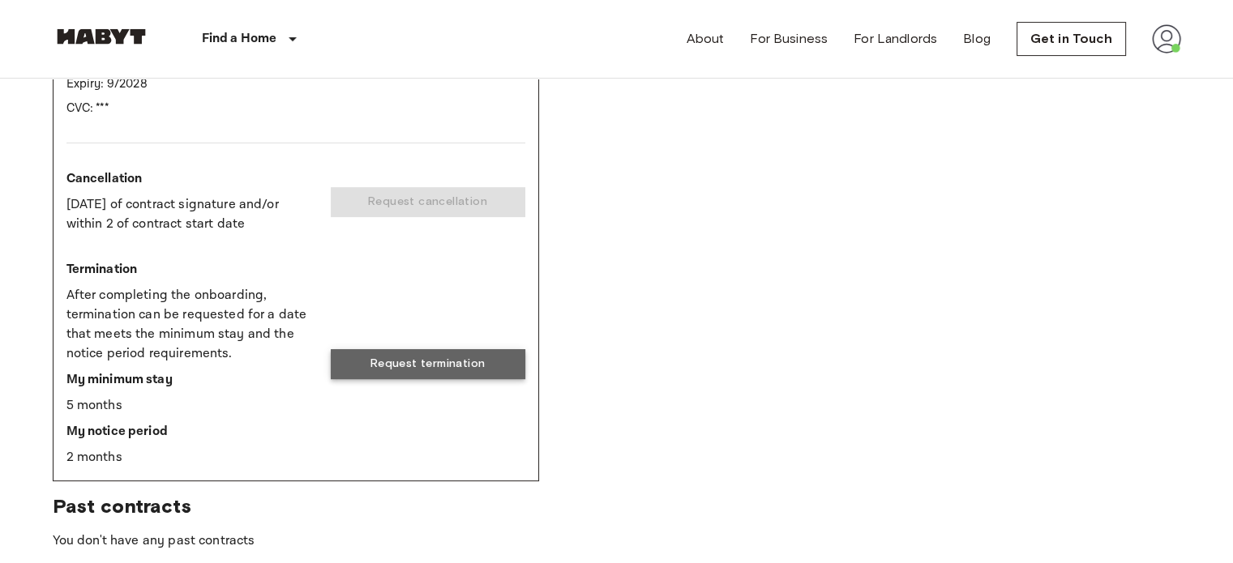
click at [488, 362] on button "Request termination" at bounding box center [428, 364] width 195 height 30
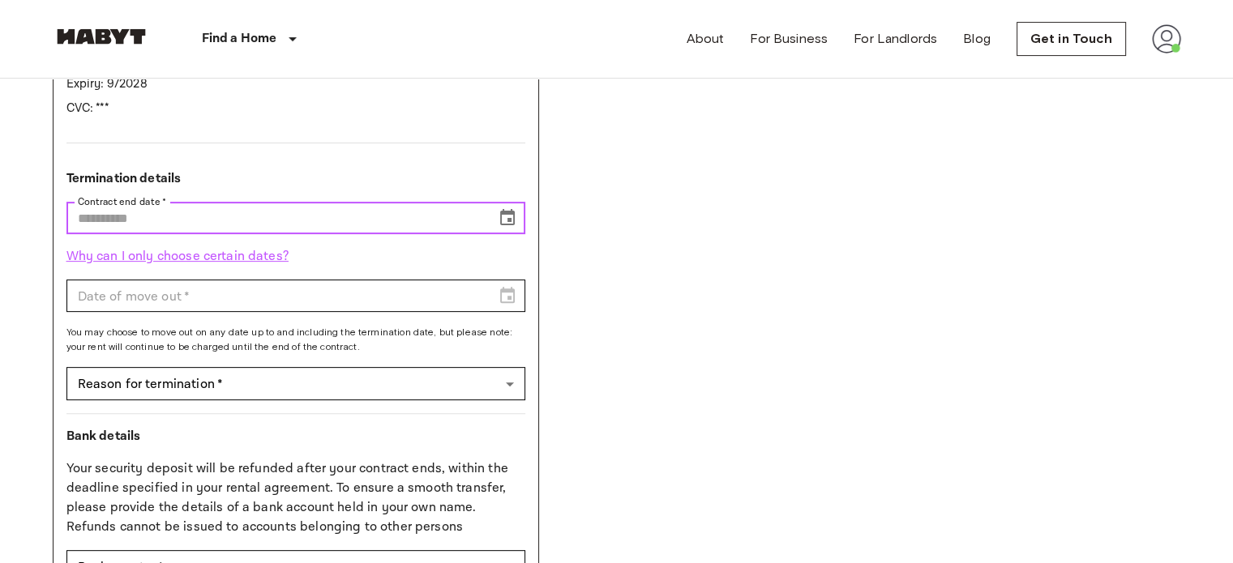
click at [316, 220] on input "Contract end date   *" at bounding box center [275, 218] width 418 height 32
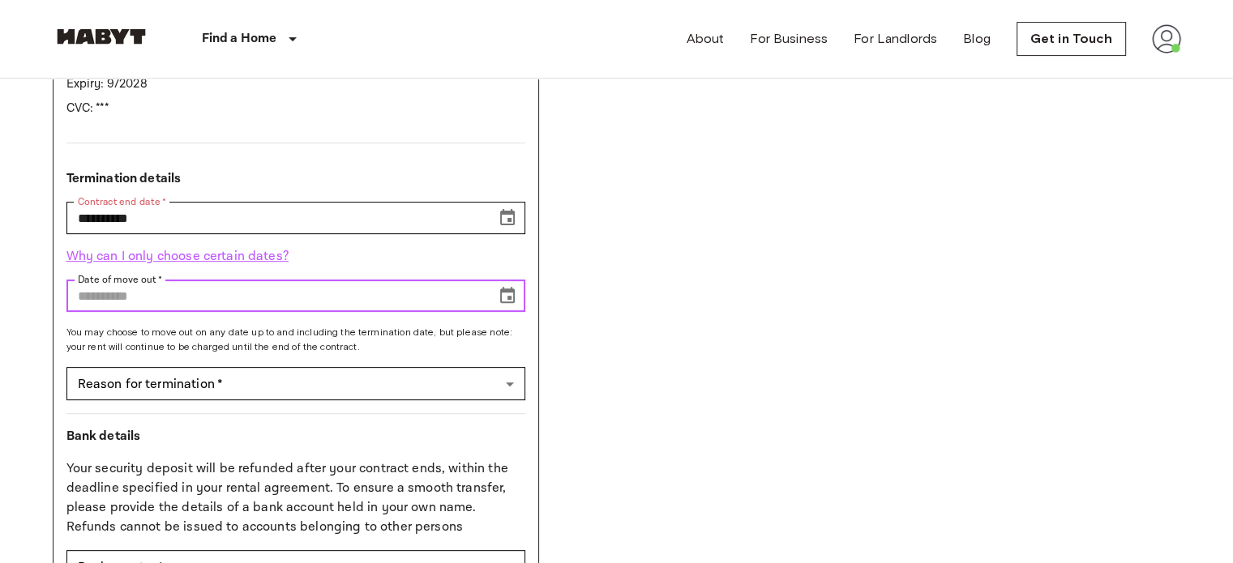
click at [411, 286] on input "Date of move out   *" at bounding box center [275, 296] width 418 height 32
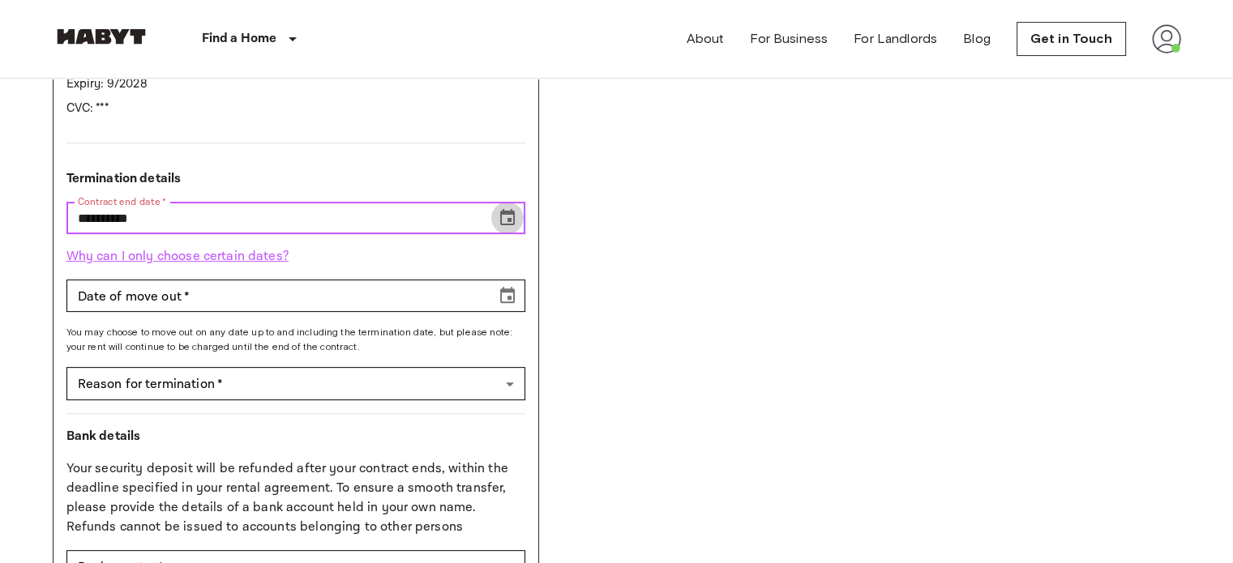
click at [510, 215] on icon "Choose date, selected date is Dec 31, 2025" at bounding box center [507, 217] width 19 height 19
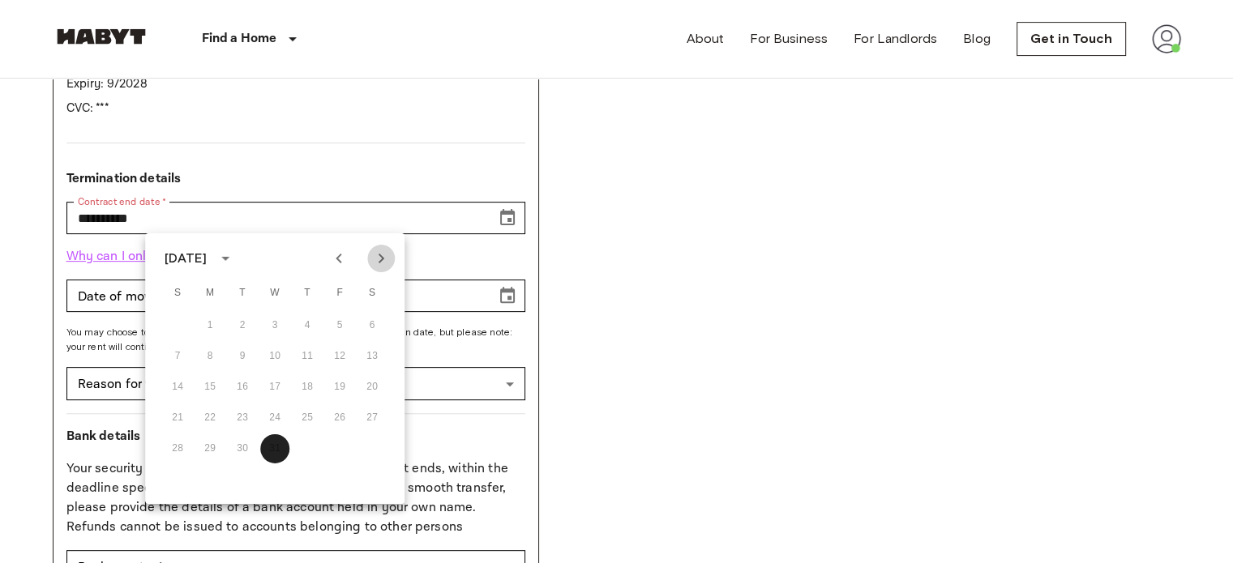
click at [381, 251] on icon "Next month" at bounding box center [380, 258] width 19 height 19
click at [369, 452] on button "31" at bounding box center [372, 449] width 29 height 29
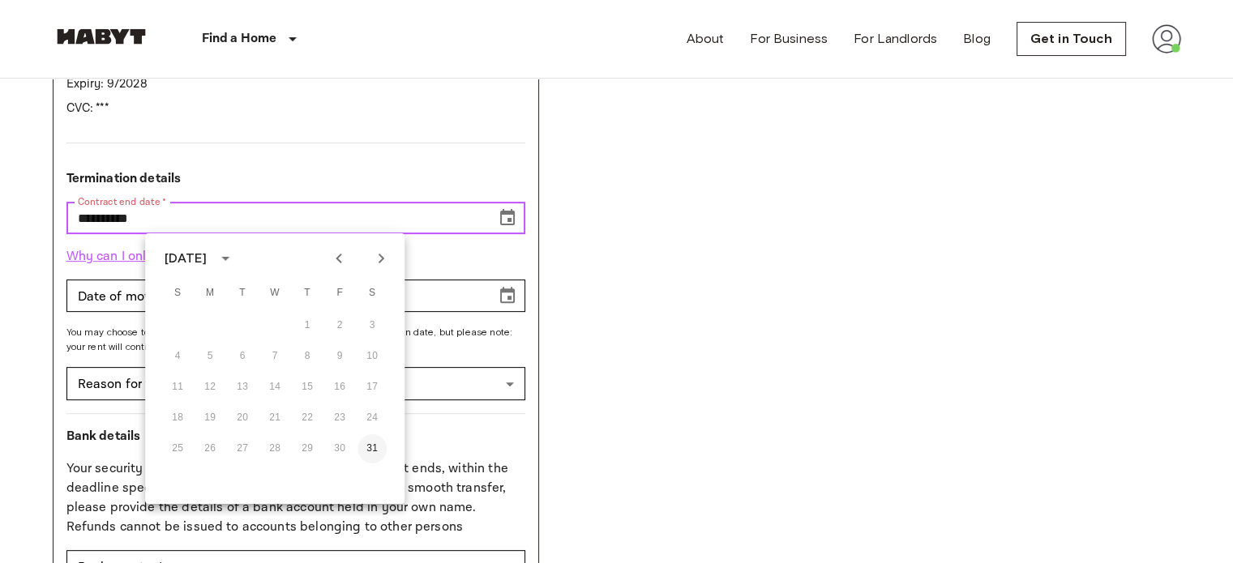
type input "**********"
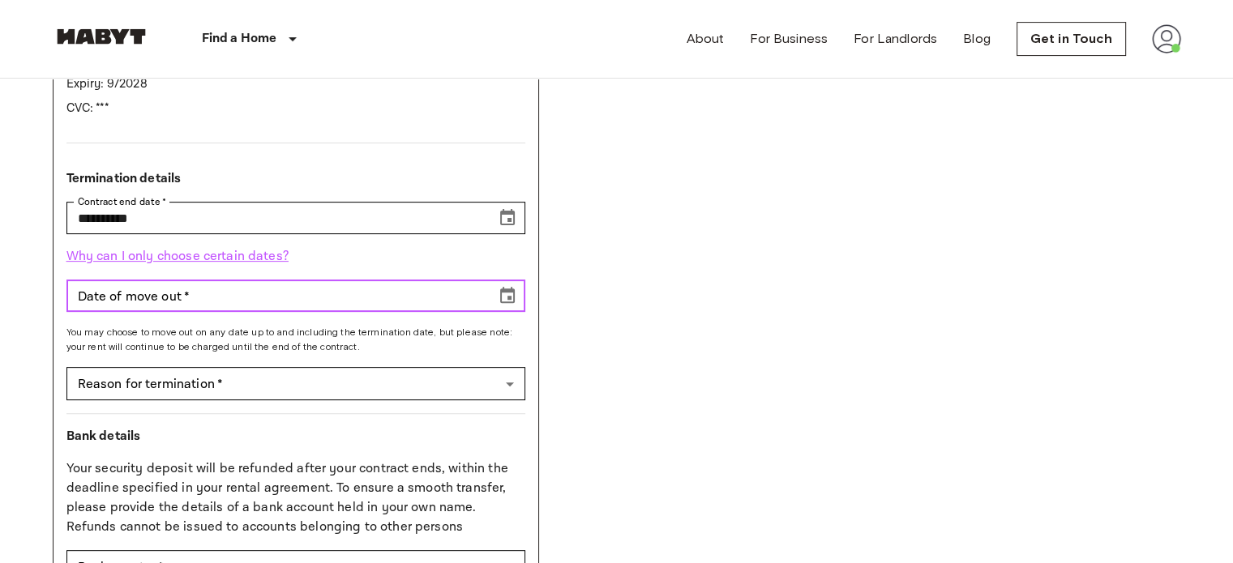
click at [341, 301] on input "Date of move out   *" at bounding box center [275, 296] width 418 height 32
click at [499, 296] on icon "Choose date" at bounding box center [507, 295] width 19 height 19
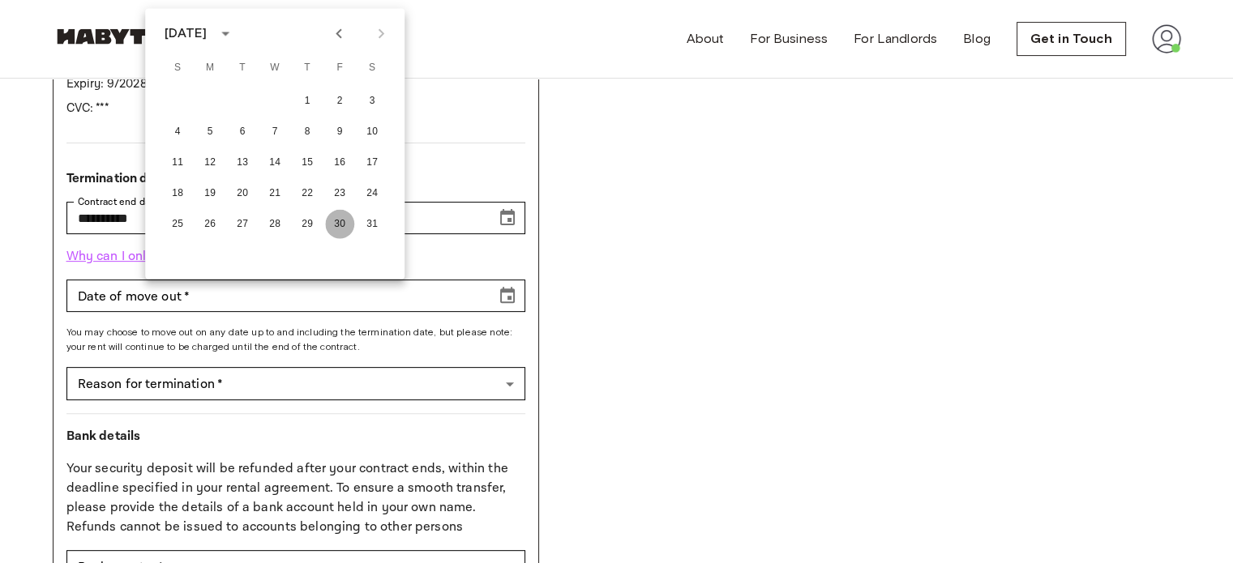
click at [334, 235] on button "30" at bounding box center [339, 223] width 29 height 29
type input "**********"
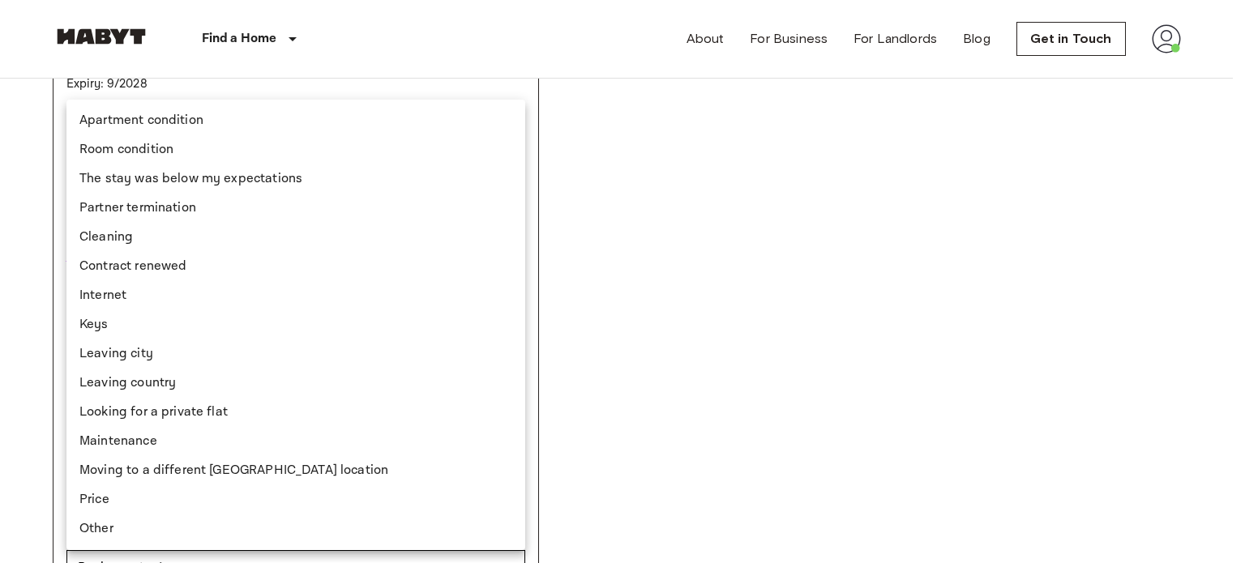
click at [246, 379] on body "**********" at bounding box center [622, 496] width 1245 height 2059
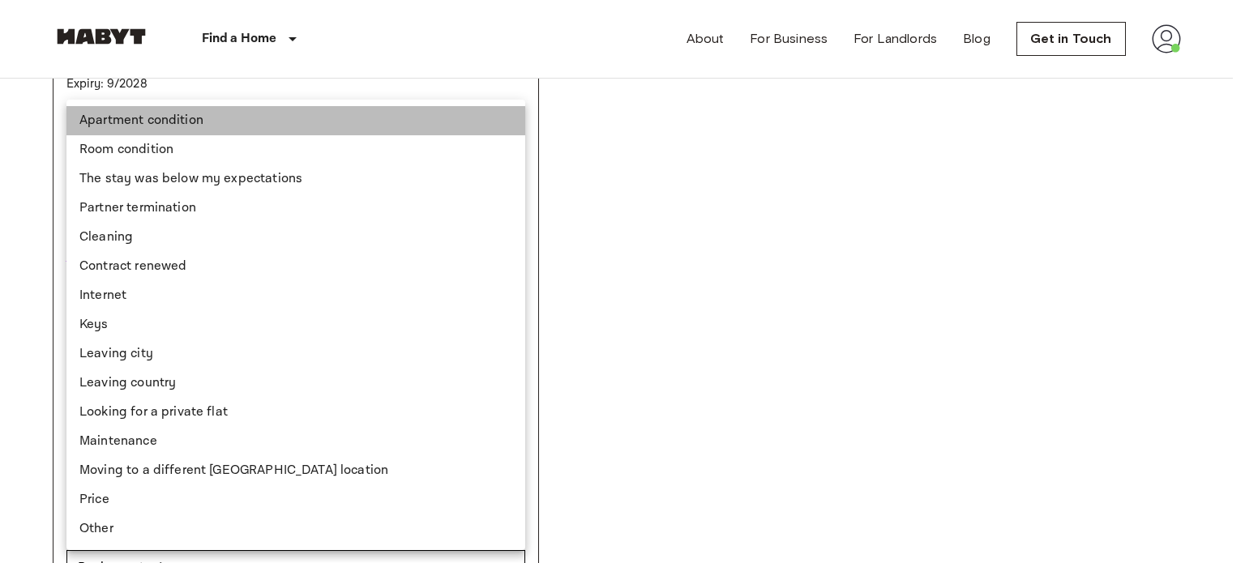
click at [208, 109] on li "Apartment condition" at bounding box center [295, 120] width 459 height 29
type input "**********"
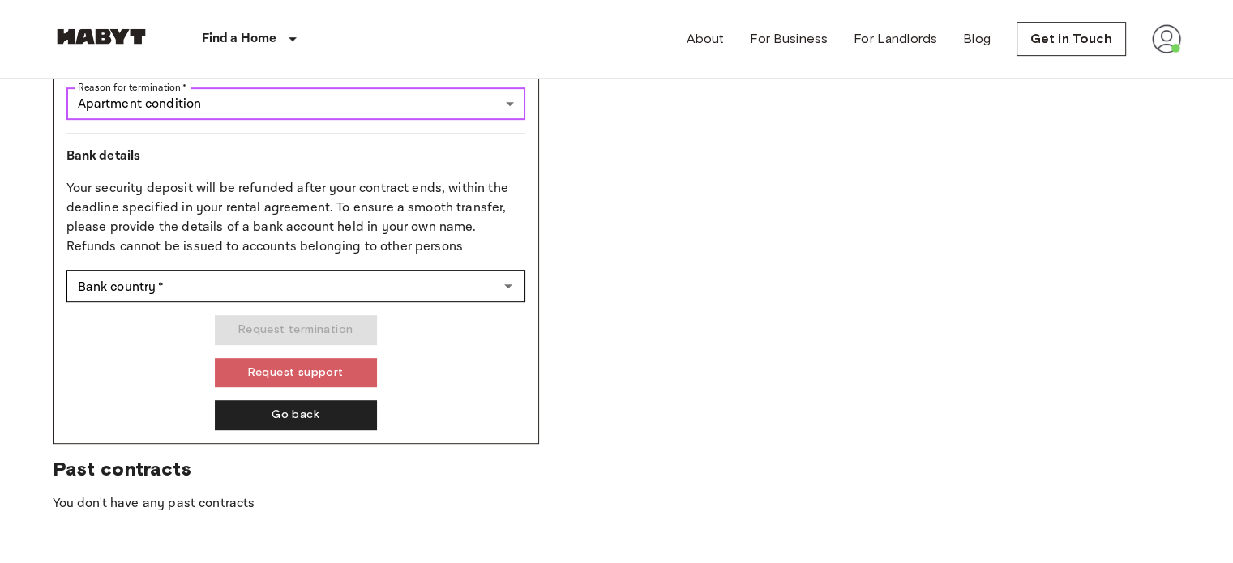
scroll to position [823, 0]
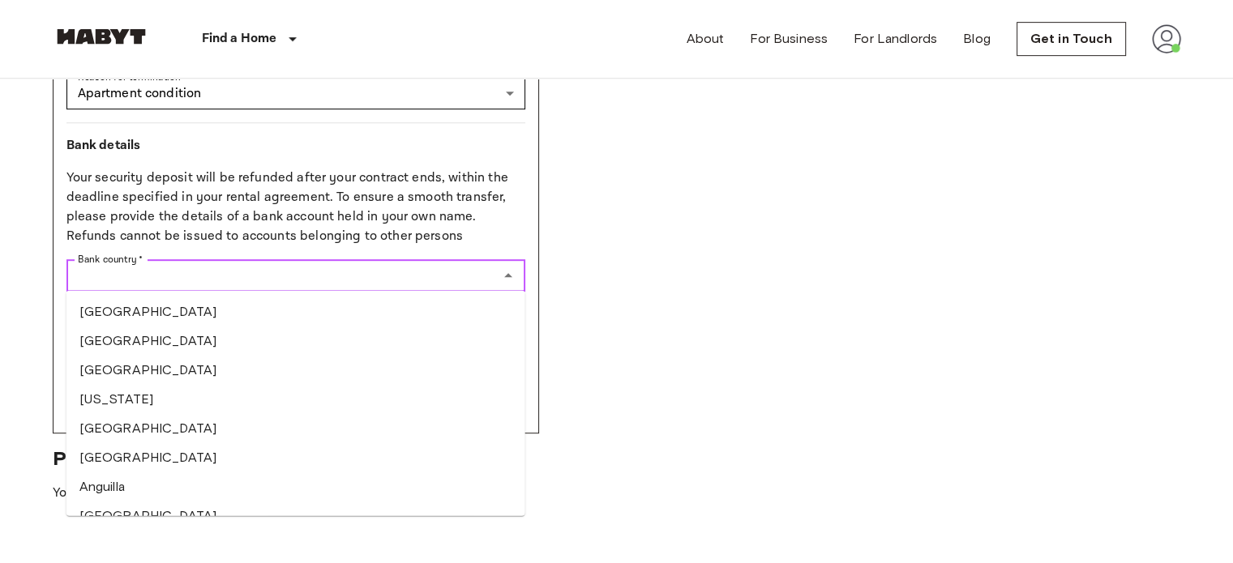
click at [259, 272] on input "Bank country   *" at bounding box center [282, 275] width 422 height 23
click at [224, 336] on li "Belgium" at bounding box center [295, 341] width 459 height 29
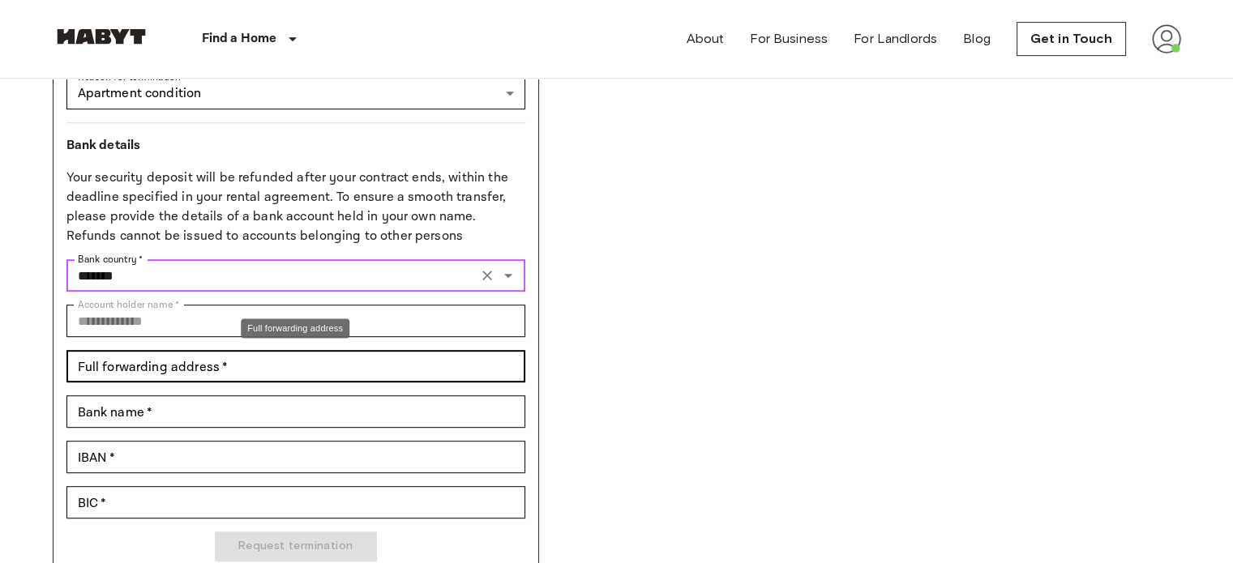
type input "*******"
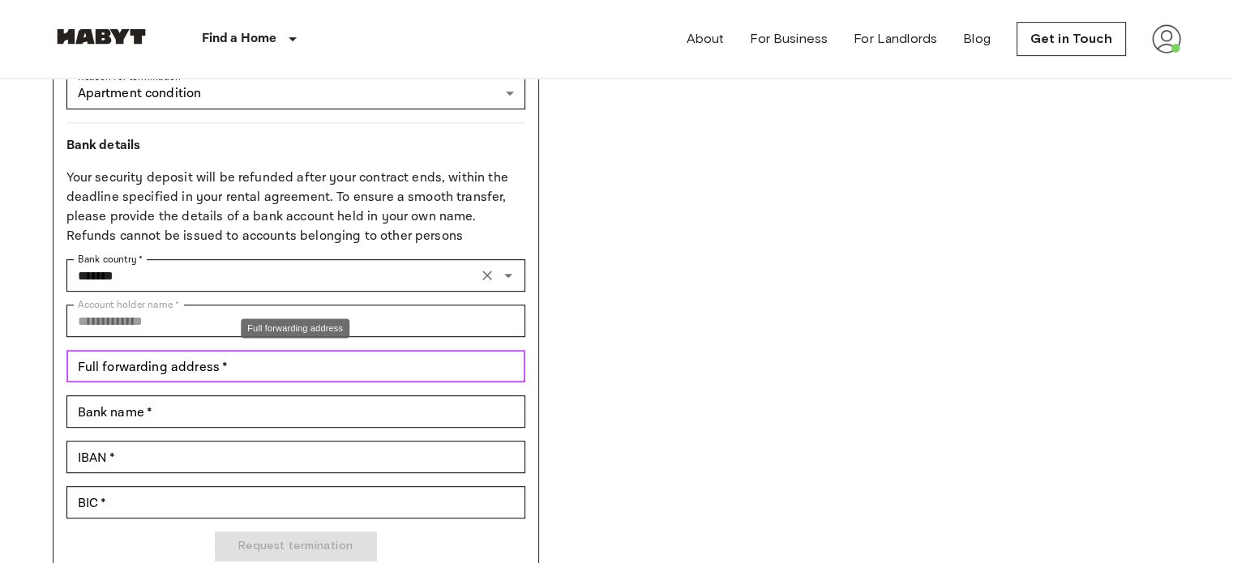
click at [245, 366] on input "Full forwarding address   *" at bounding box center [295, 366] width 459 height 32
type input "**********"
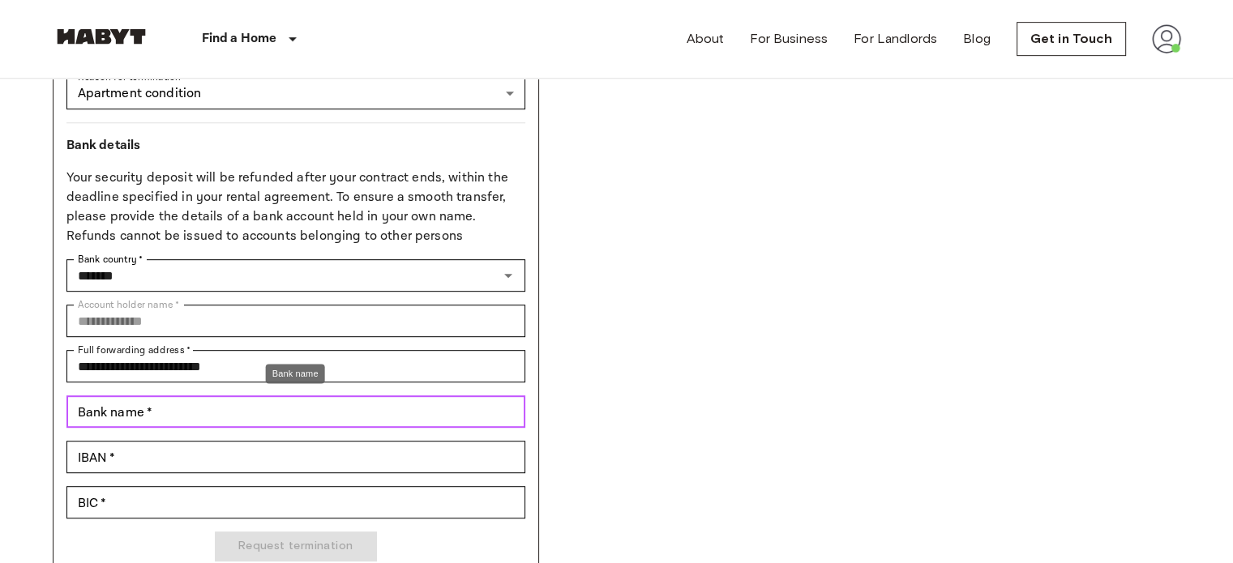
click at [242, 414] on input "Bank name   *" at bounding box center [295, 412] width 459 height 32
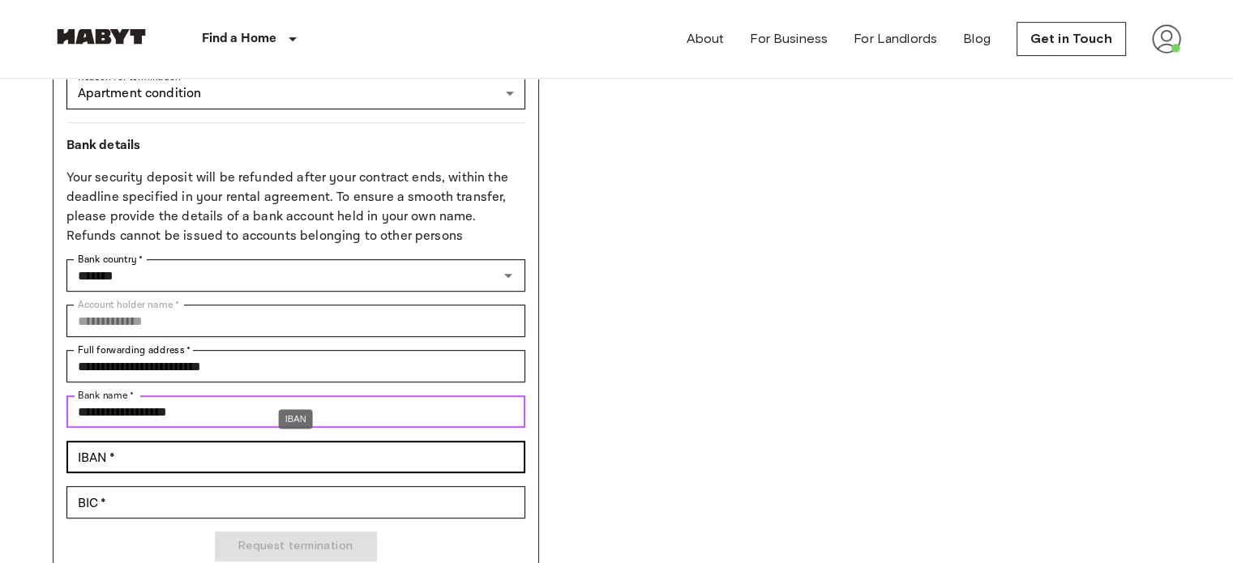
type input "**********"
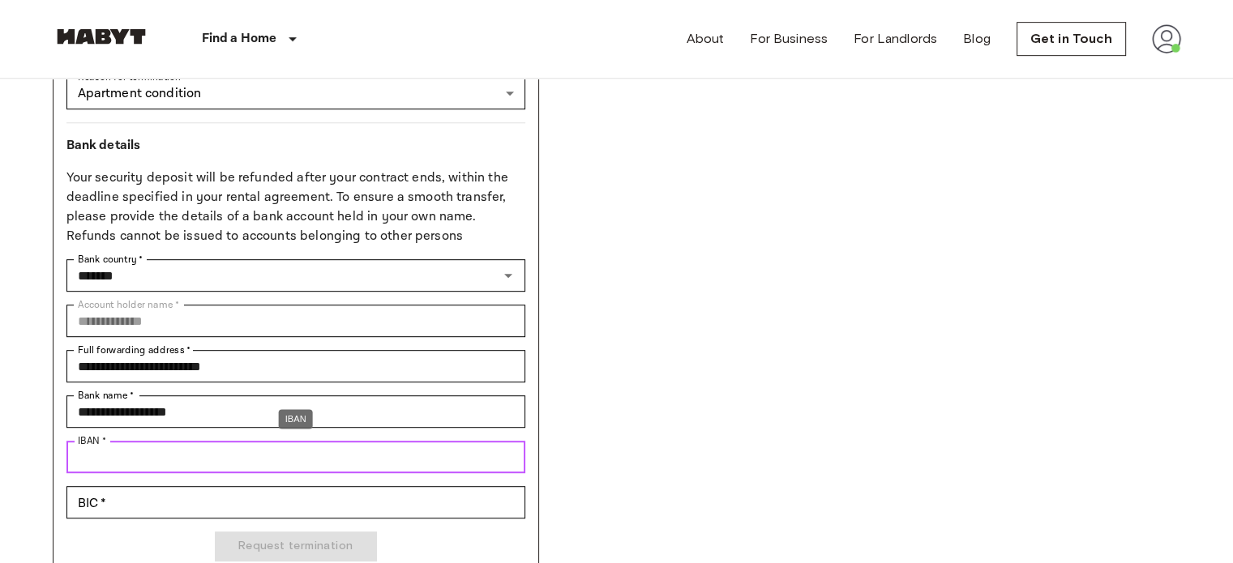
click at [216, 461] on input "IBAN   *" at bounding box center [295, 457] width 459 height 32
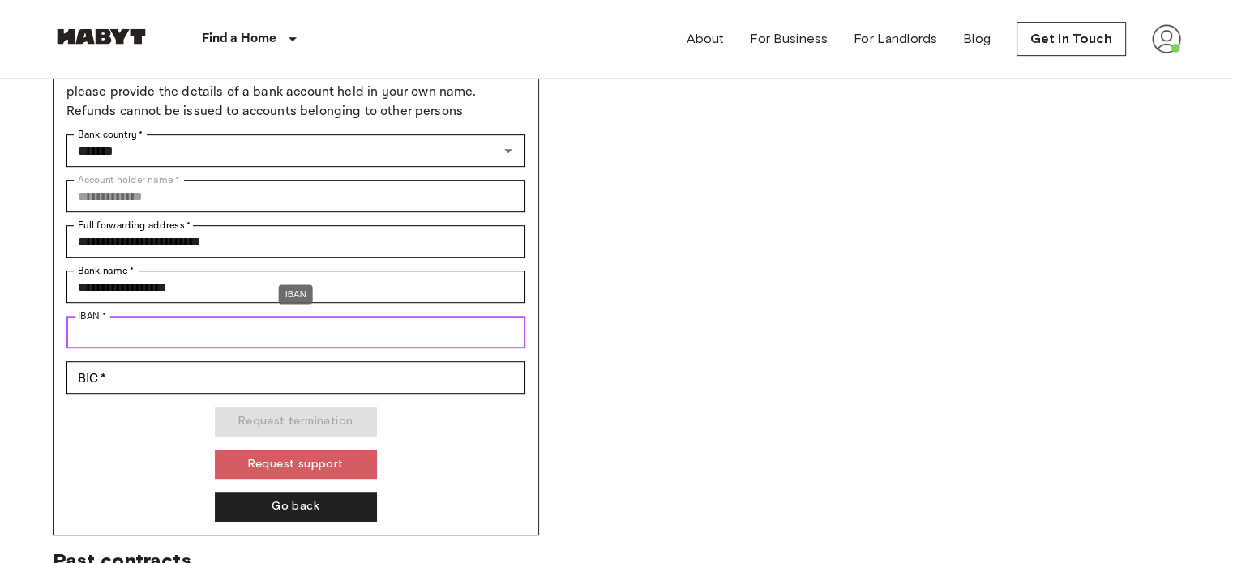
scroll to position [949, 0]
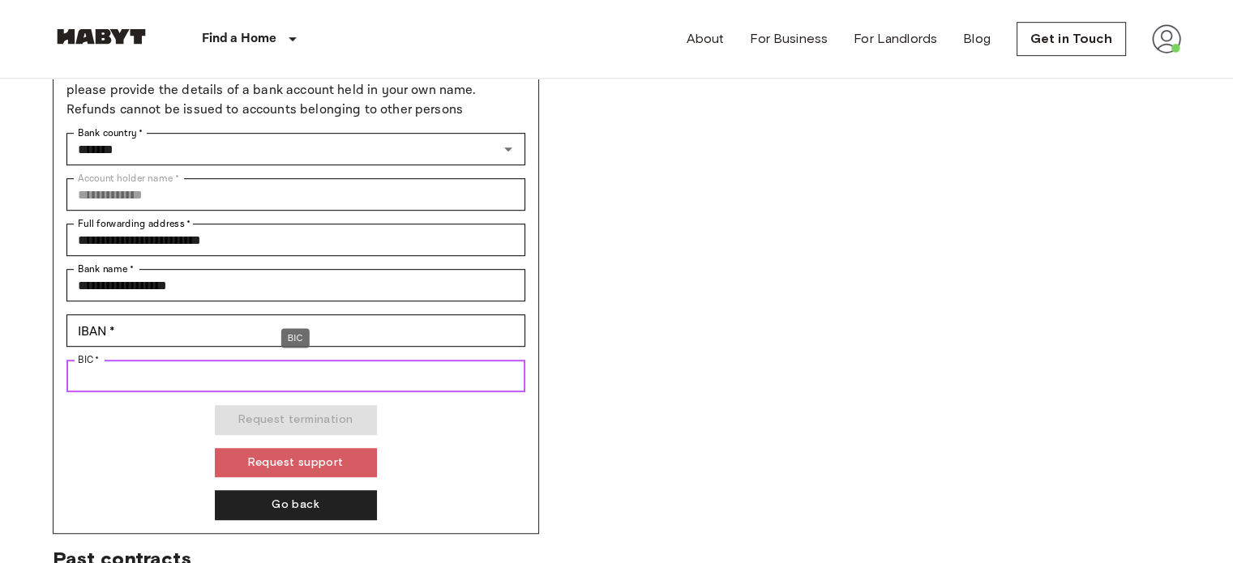
click at [161, 374] on input "BIC   *" at bounding box center [295, 376] width 459 height 32
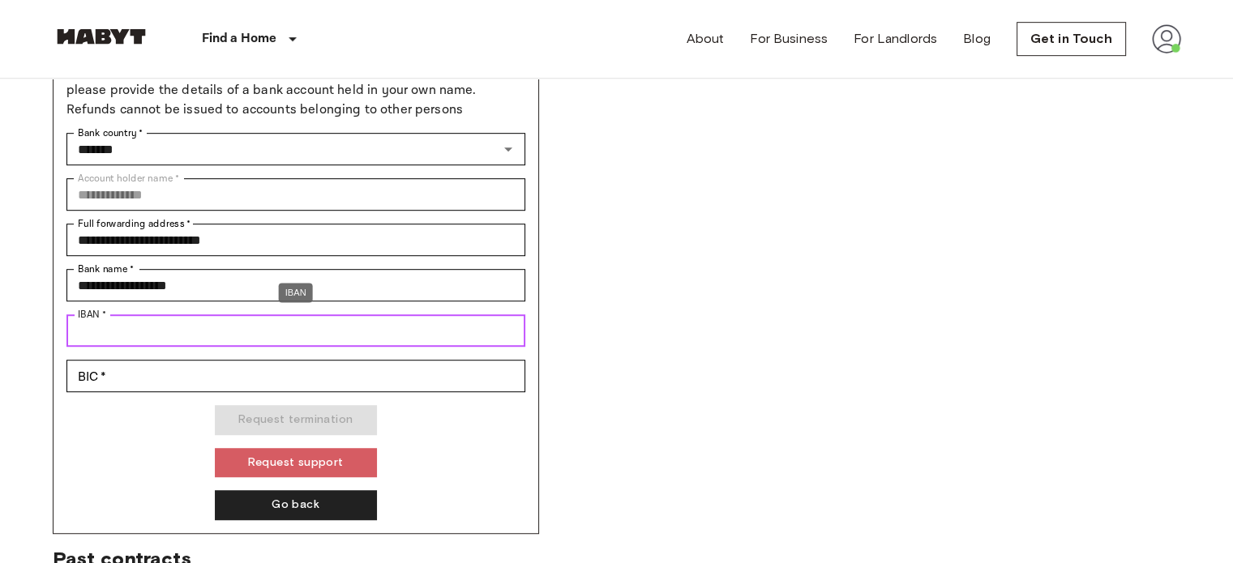
click at [142, 330] on input "IBAN   *" at bounding box center [295, 331] width 459 height 32
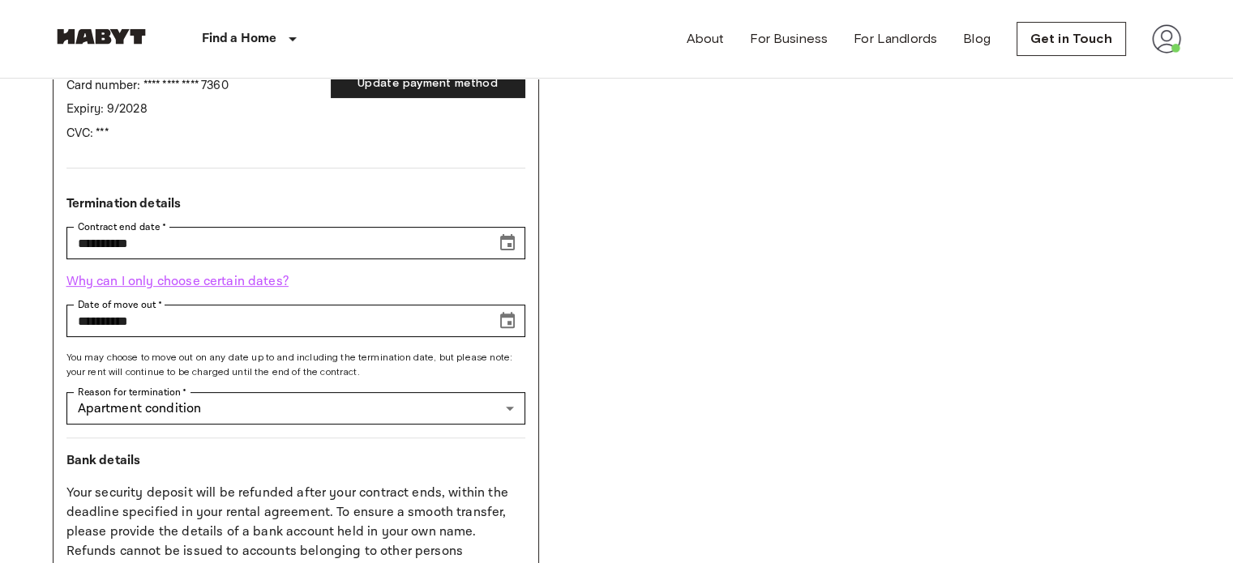
scroll to position [463, 0]
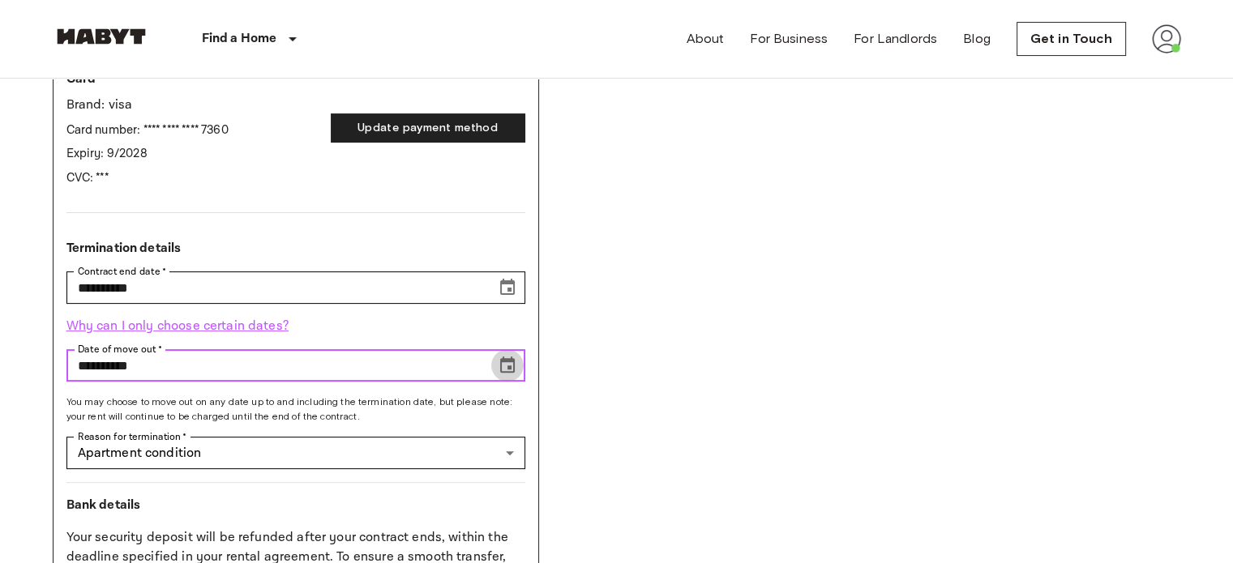
click at [495, 362] on button "Choose date, selected date is Jan 30, 2026" at bounding box center [507, 365] width 32 height 32
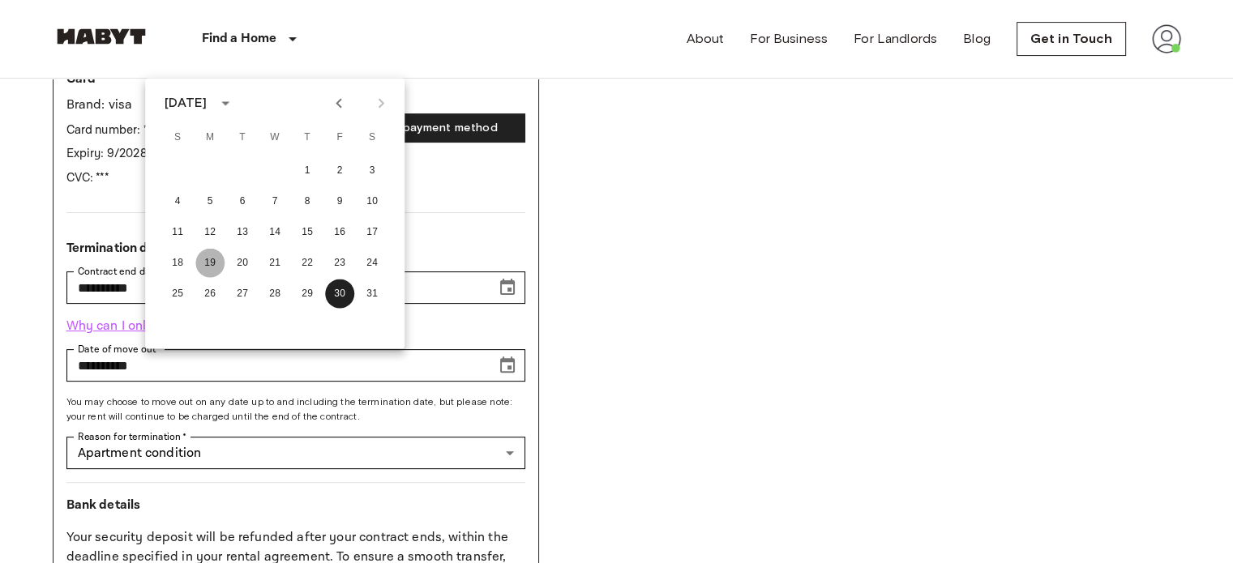
click at [211, 260] on button "19" at bounding box center [209, 262] width 29 height 29
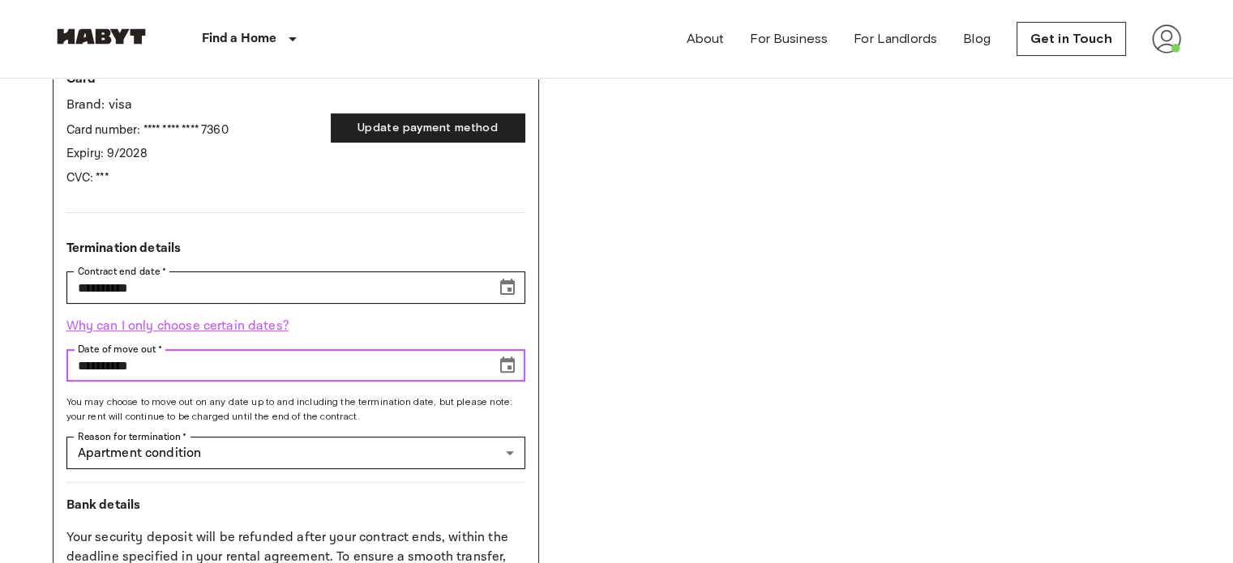
click at [516, 362] on icon "Choose date, selected date is Jan 19, 2026" at bounding box center [507, 365] width 19 height 19
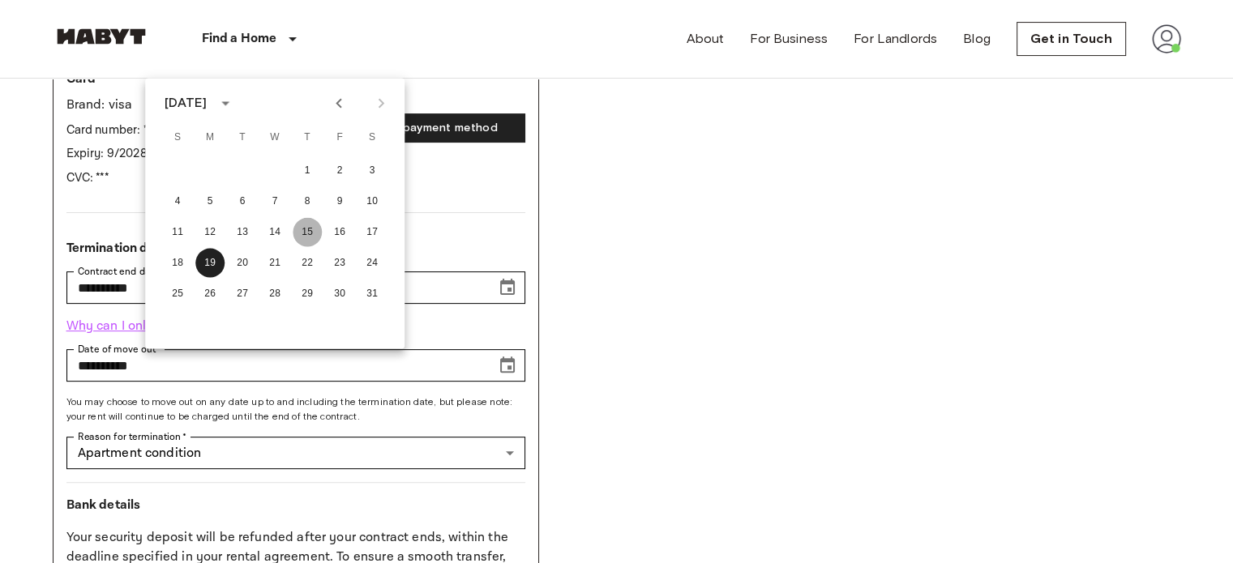
click at [304, 231] on button "15" at bounding box center [307, 231] width 29 height 29
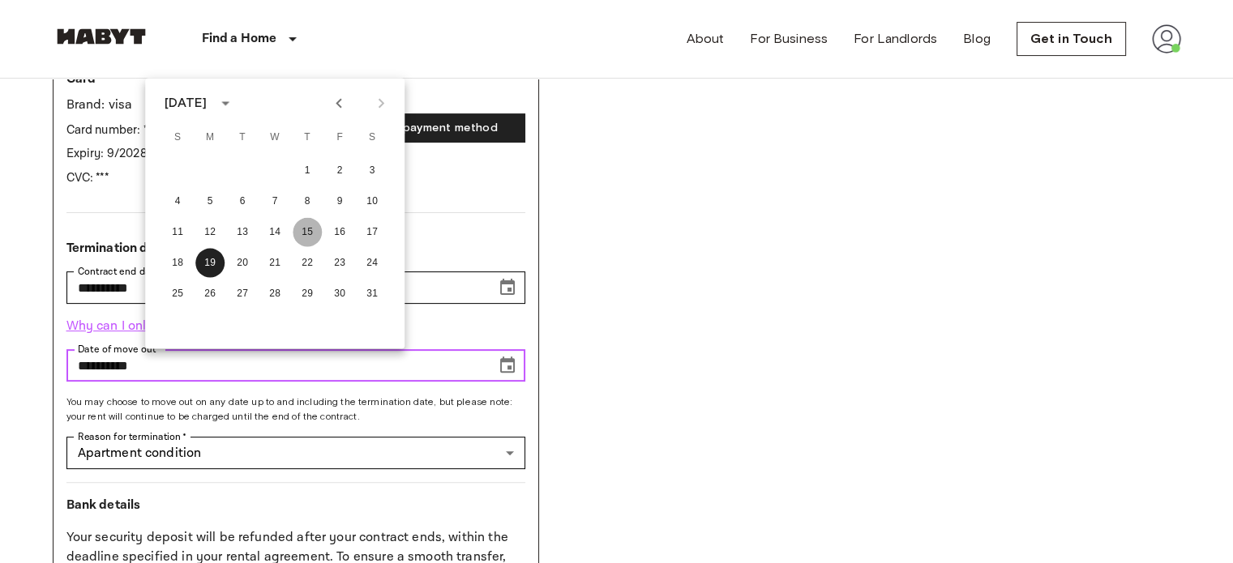
type input "**********"
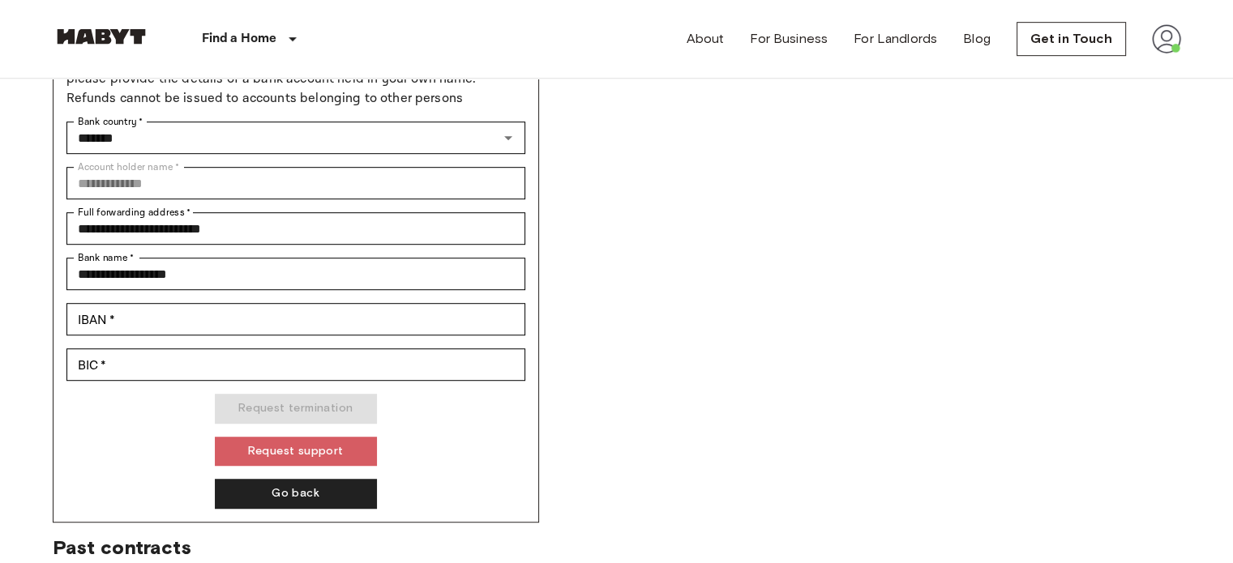
scroll to position [962, 0]
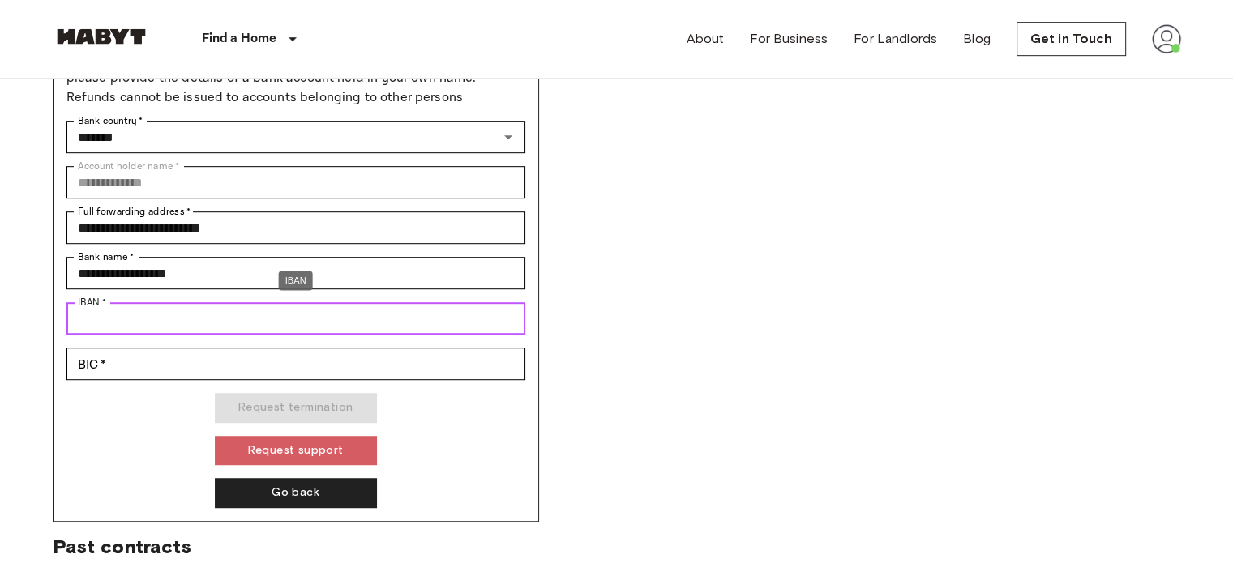
click at [242, 328] on input "IBAN   *" at bounding box center [295, 318] width 459 height 32
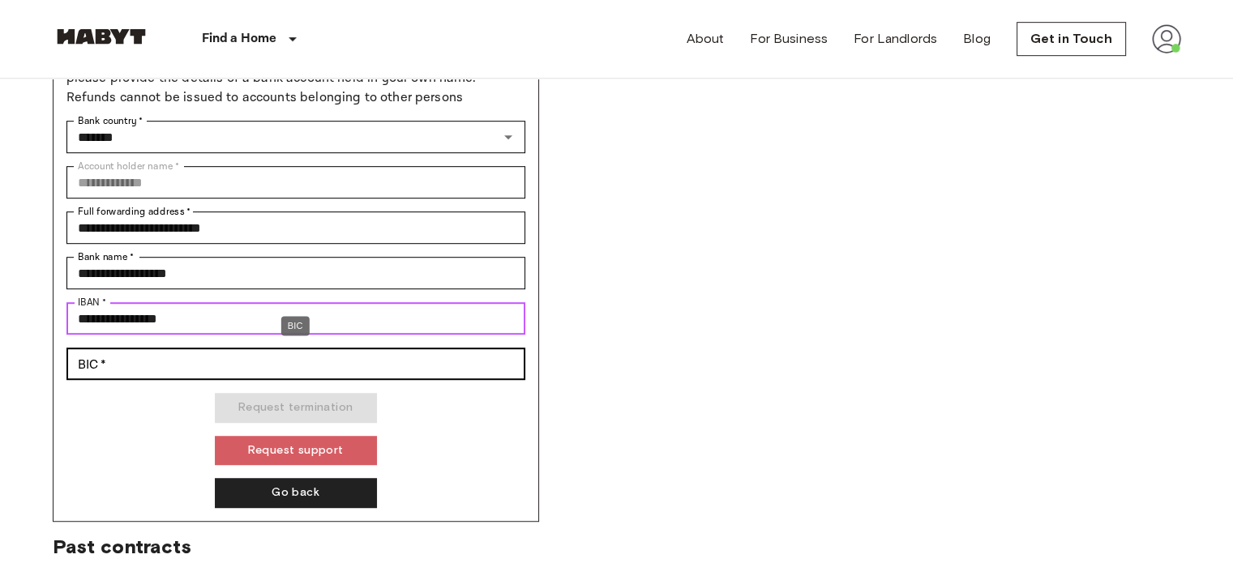
type input "**********"
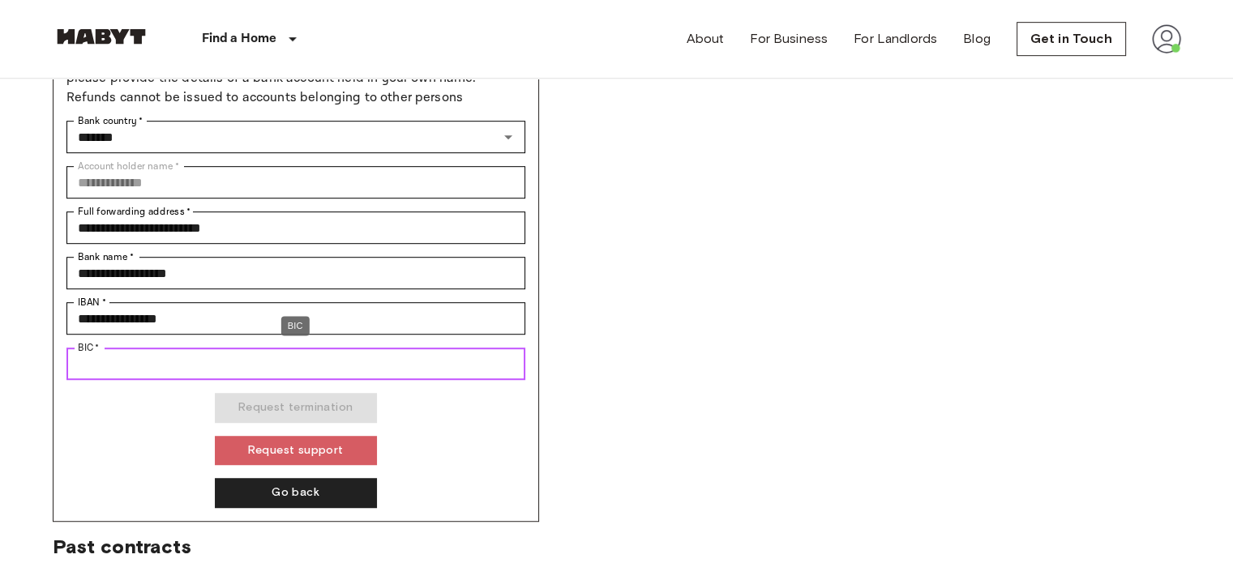
click at [227, 362] on input "BIC   *" at bounding box center [295, 364] width 459 height 32
click at [290, 353] on input "BIC   *" at bounding box center [295, 364] width 459 height 32
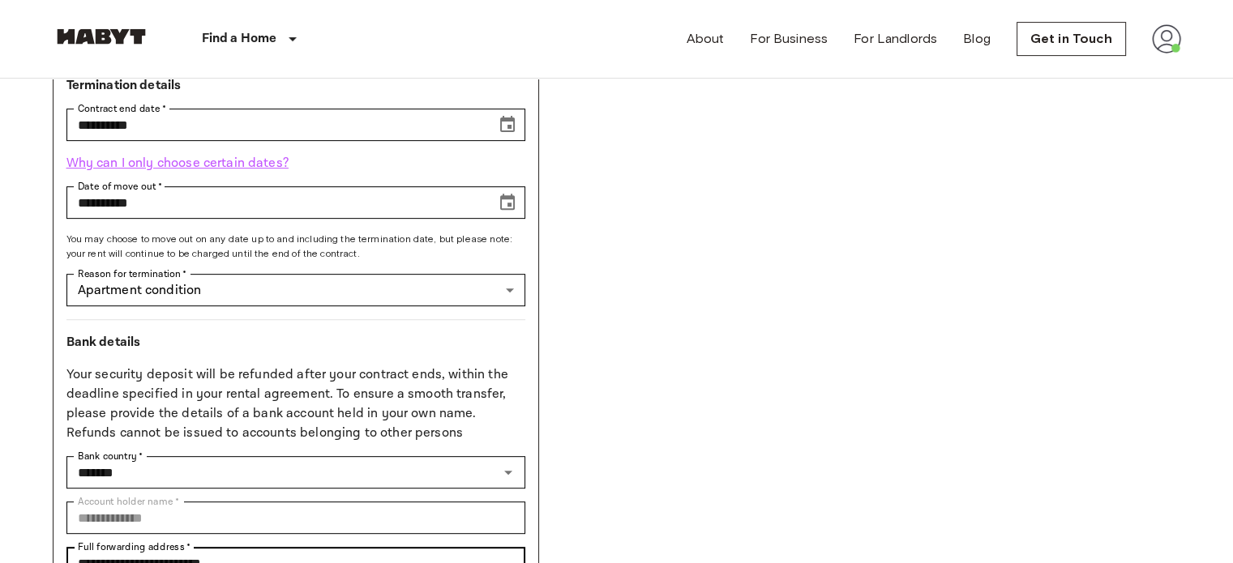
scroll to position [569, 0]
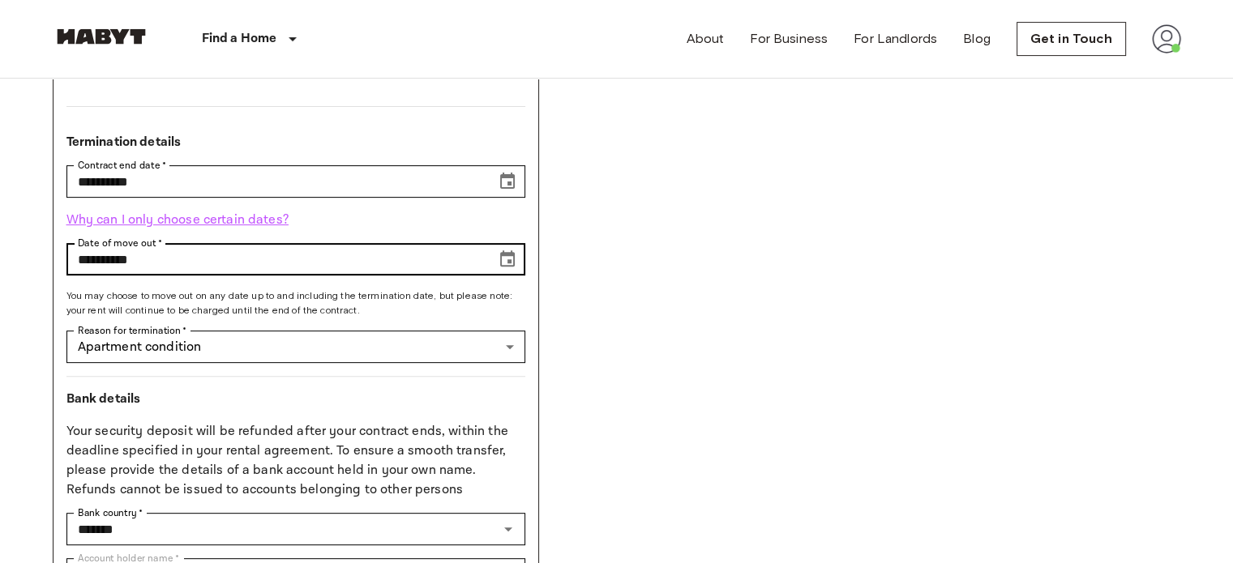
type input "********"
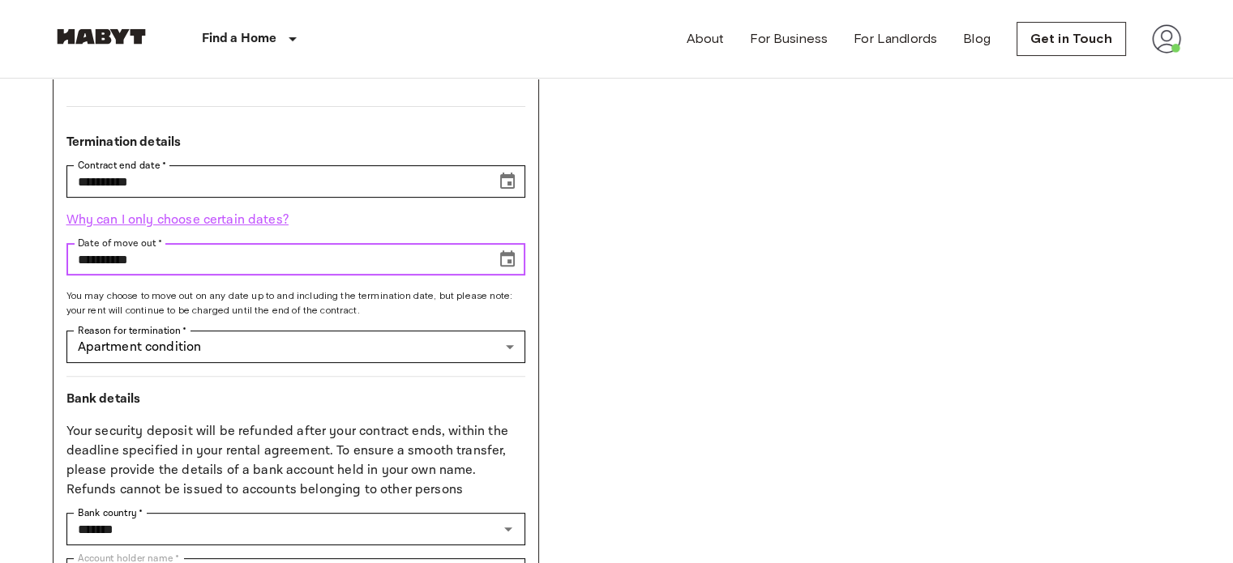
click at [370, 251] on input "**********" at bounding box center [275, 259] width 418 height 32
click at [504, 255] on icon "Choose date, selected date is Jan 15, 2026" at bounding box center [507, 259] width 19 height 19
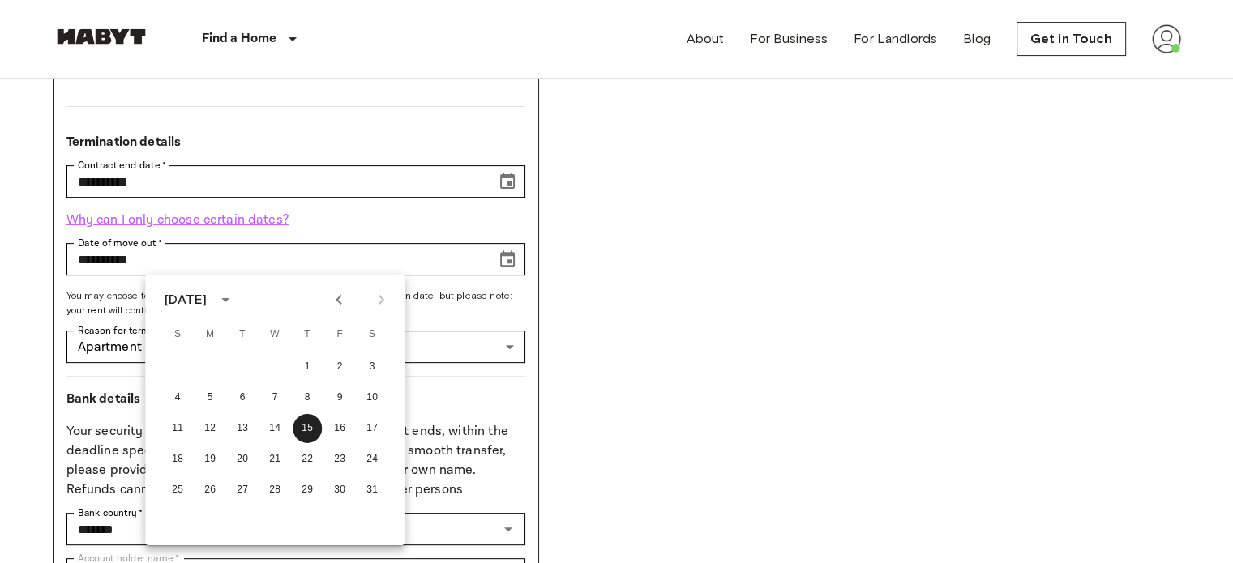
click at [339, 300] on icon "Previous month" at bounding box center [338, 299] width 19 height 19
click at [273, 486] on button "31" at bounding box center [274, 490] width 29 height 29
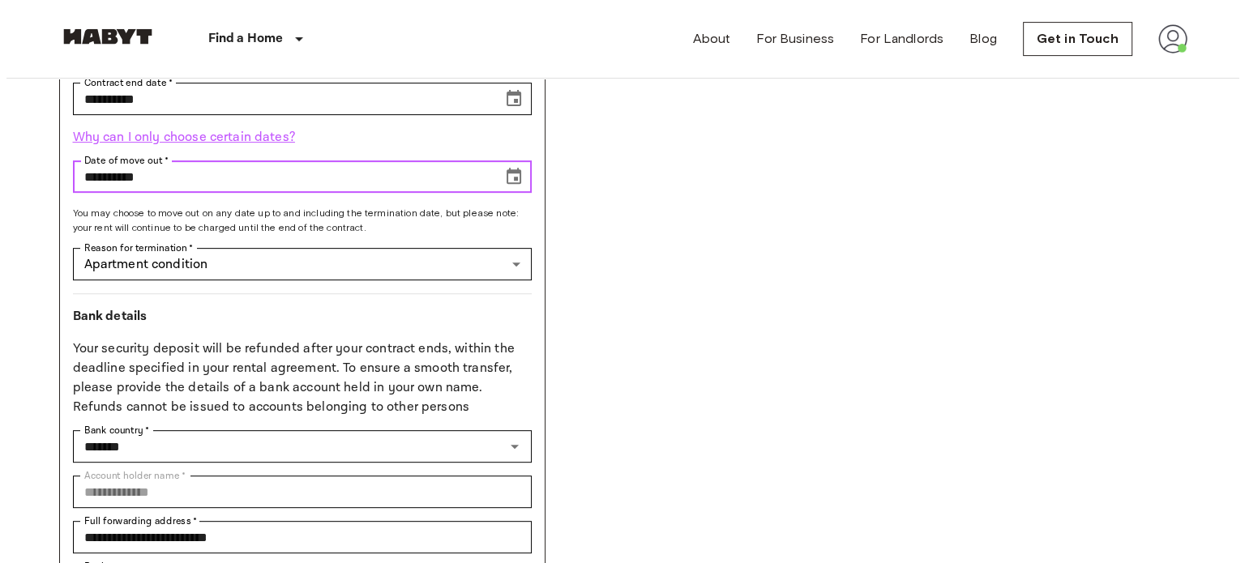
scroll to position [652, 0]
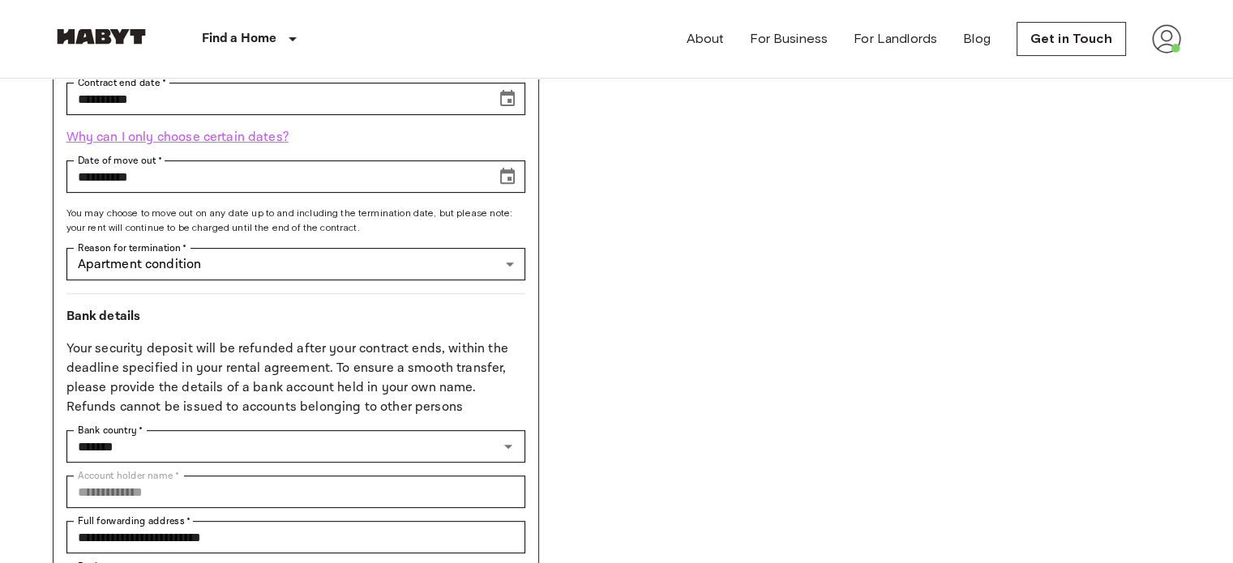
click at [243, 139] on p "Why can I only choose certain dates?" at bounding box center [295, 137] width 459 height 19
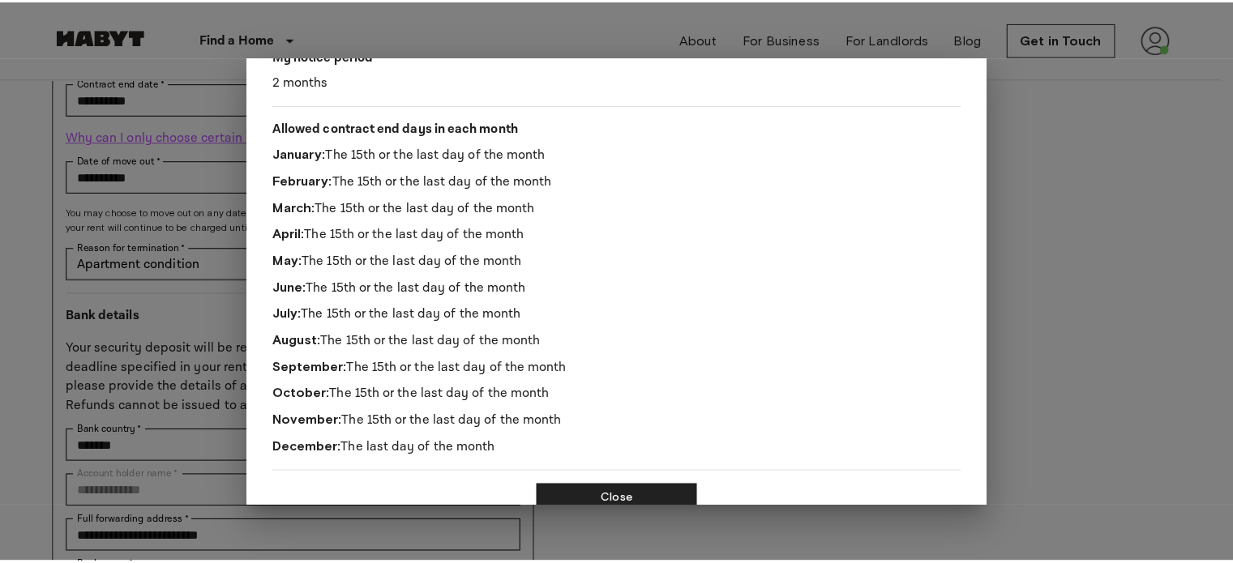
scroll to position [241, 0]
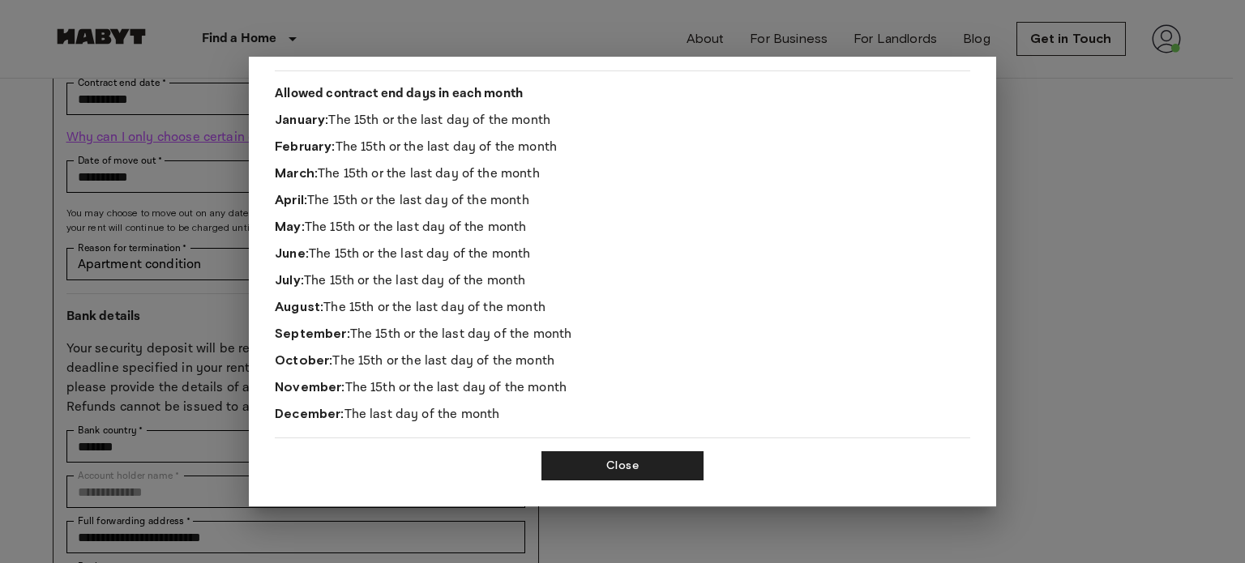
click at [623, 473] on div "Contract termination rules A termination request can be made for a future date,…" at bounding box center [623, 282] width 748 height 451
click at [607, 453] on button "Close" at bounding box center [623, 467] width 162 height 30
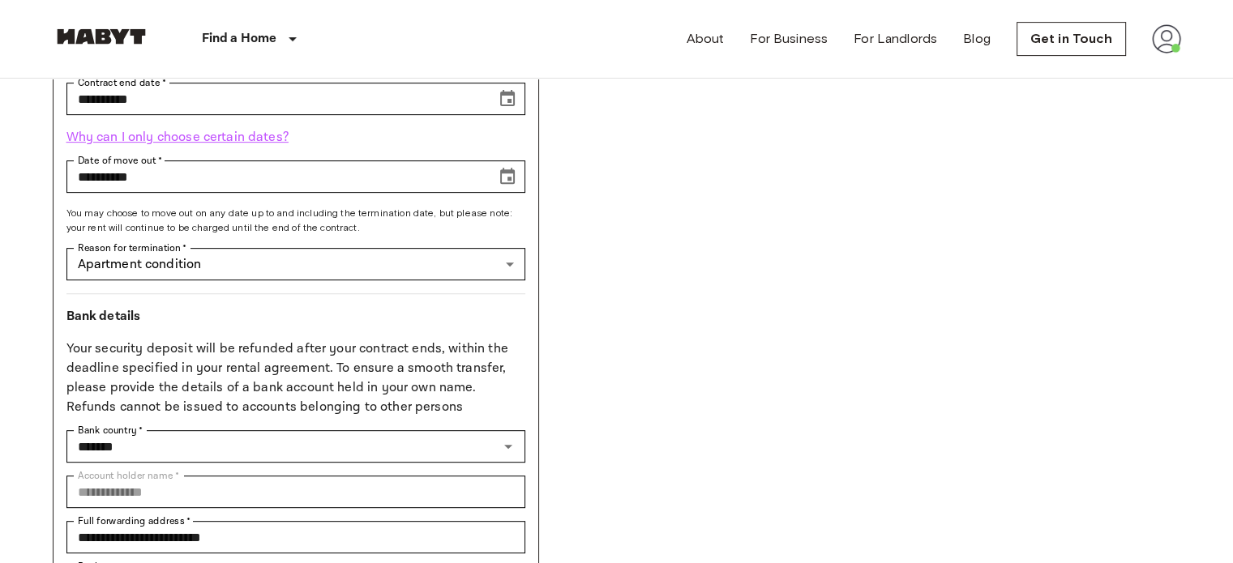
click at [829, 227] on div "**********" at bounding box center [617, 187] width 1129 height 1290
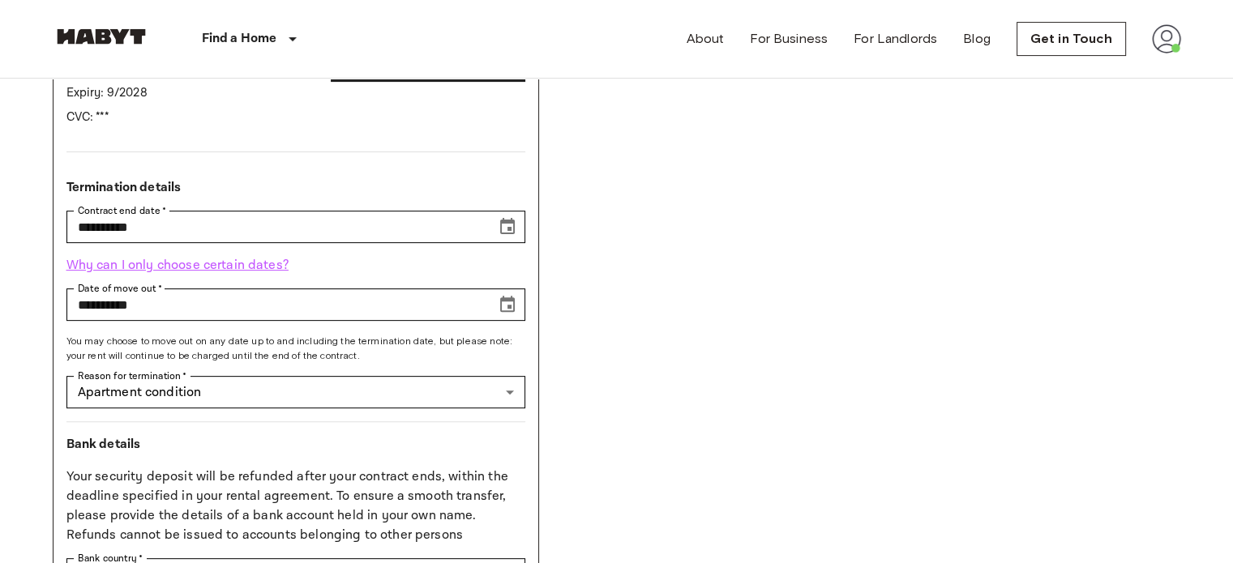
scroll to position [500, 0]
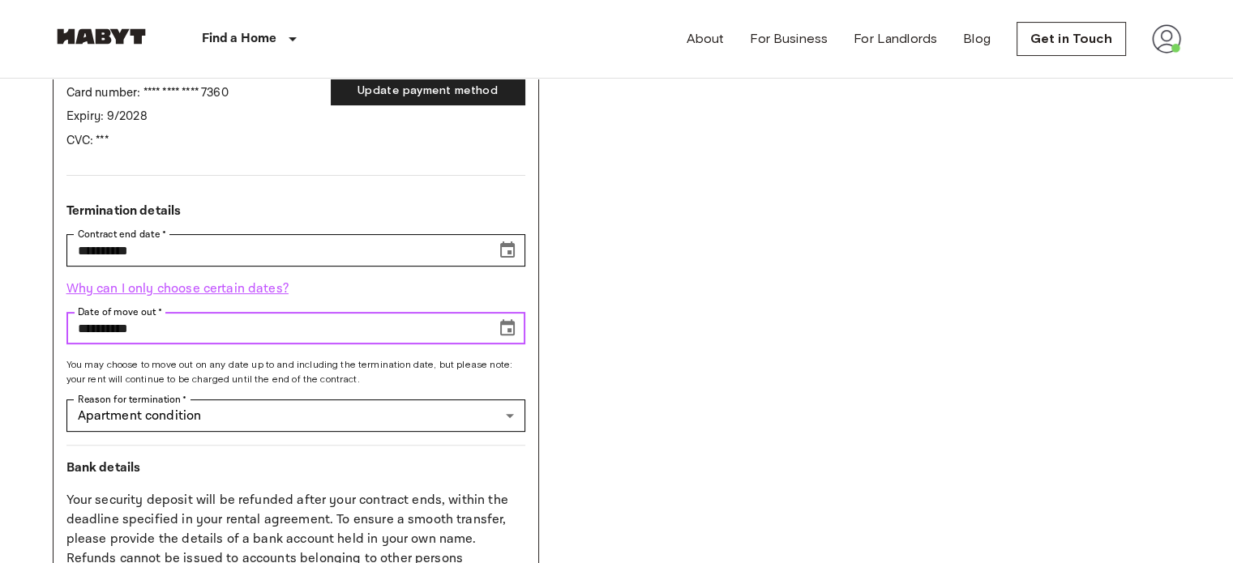
click at [493, 318] on button "Choose date, selected date is Dec 31, 2025" at bounding box center [507, 328] width 32 height 32
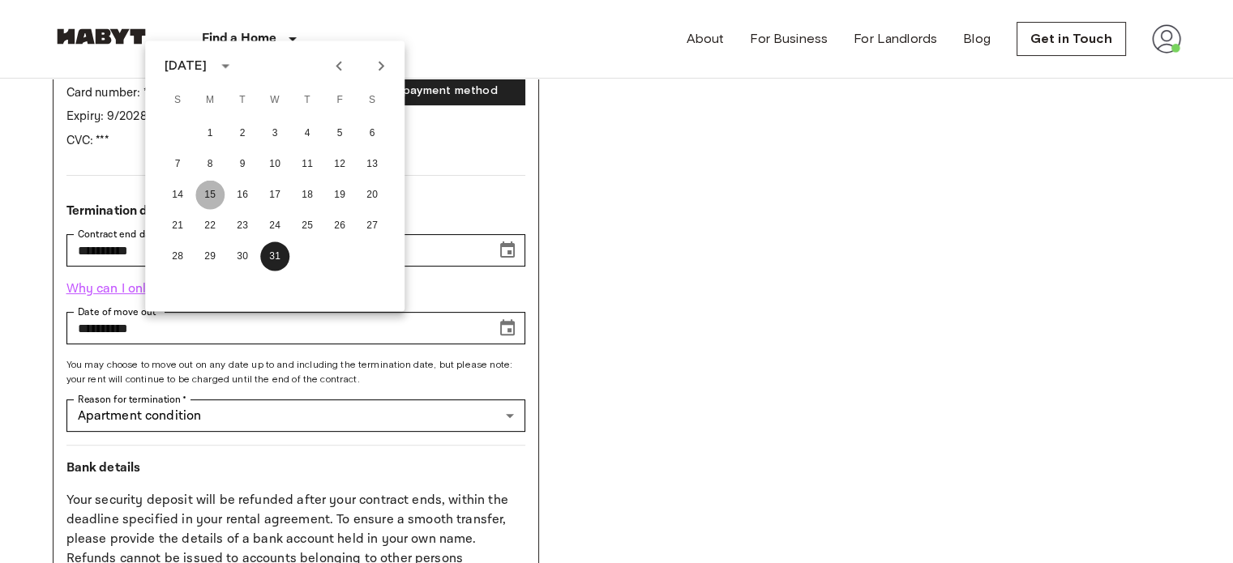
click at [209, 197] on button "15" at bounding box center [209, 194] width 29 height 29
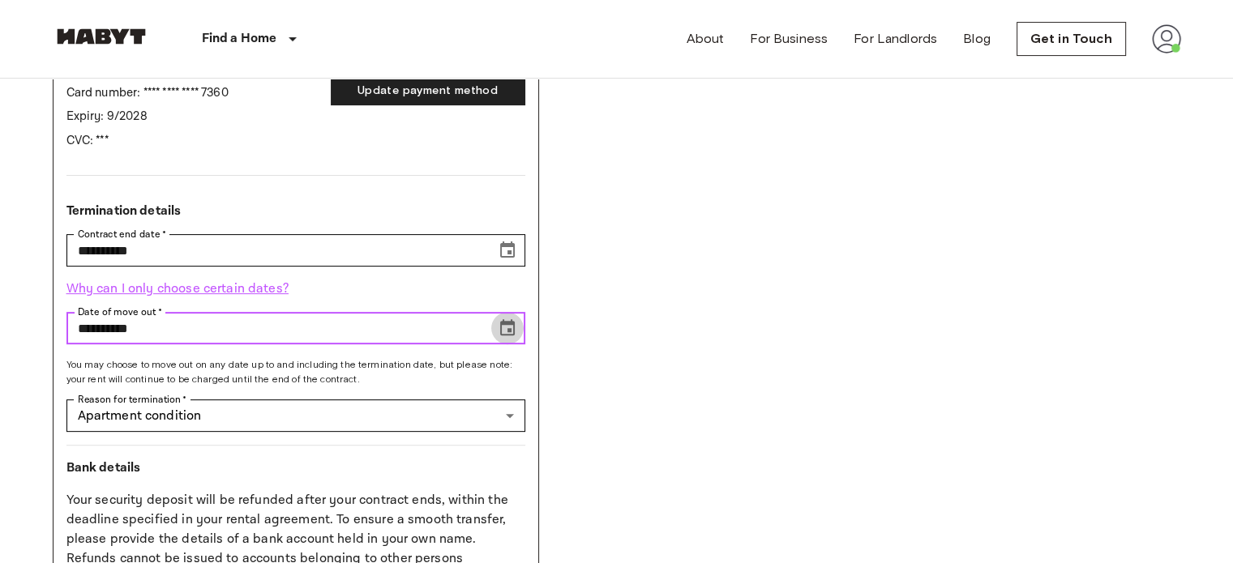
click at [510, 323] on icon "Choose date, selected date is Dec 15, 2025" at bounding box center [507, 328] width 19 height 19
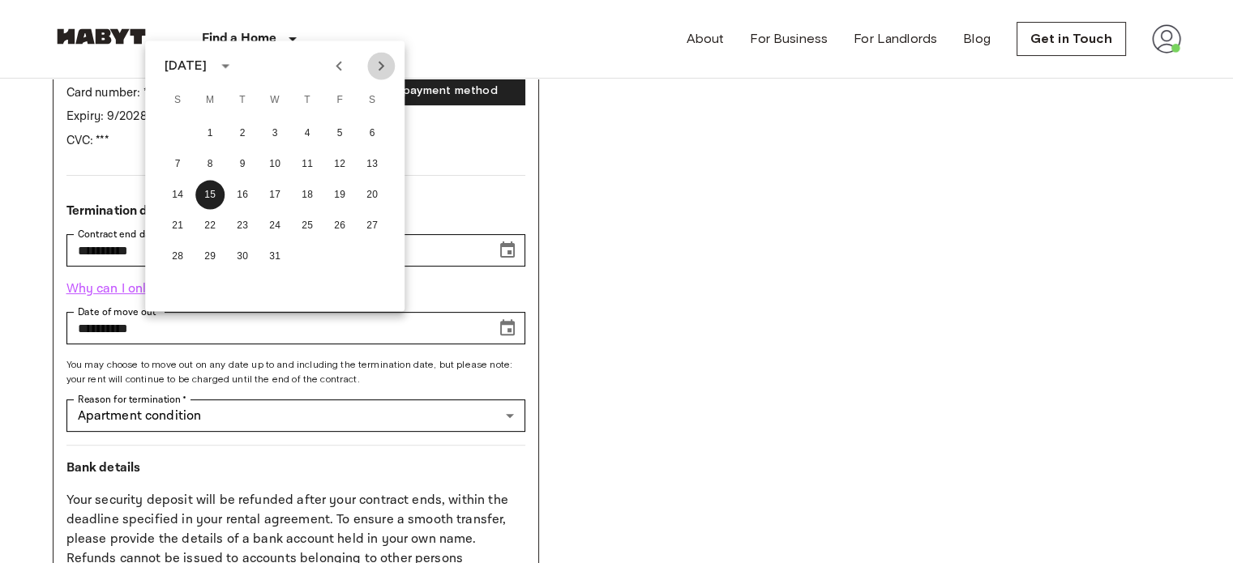
click at [370, 58] on button "Next month" at bounding box center [381, 66] width 28 height 28
click at [305, 195] on button "15" at bounding box center [307, 194] width 29 height 29
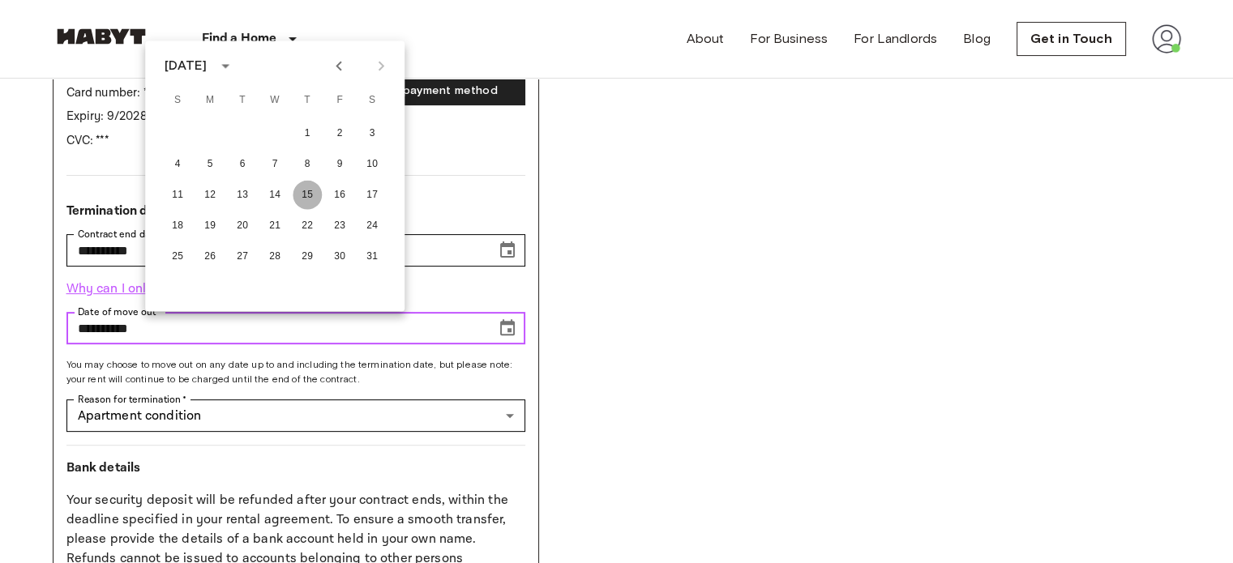
type input "**********"
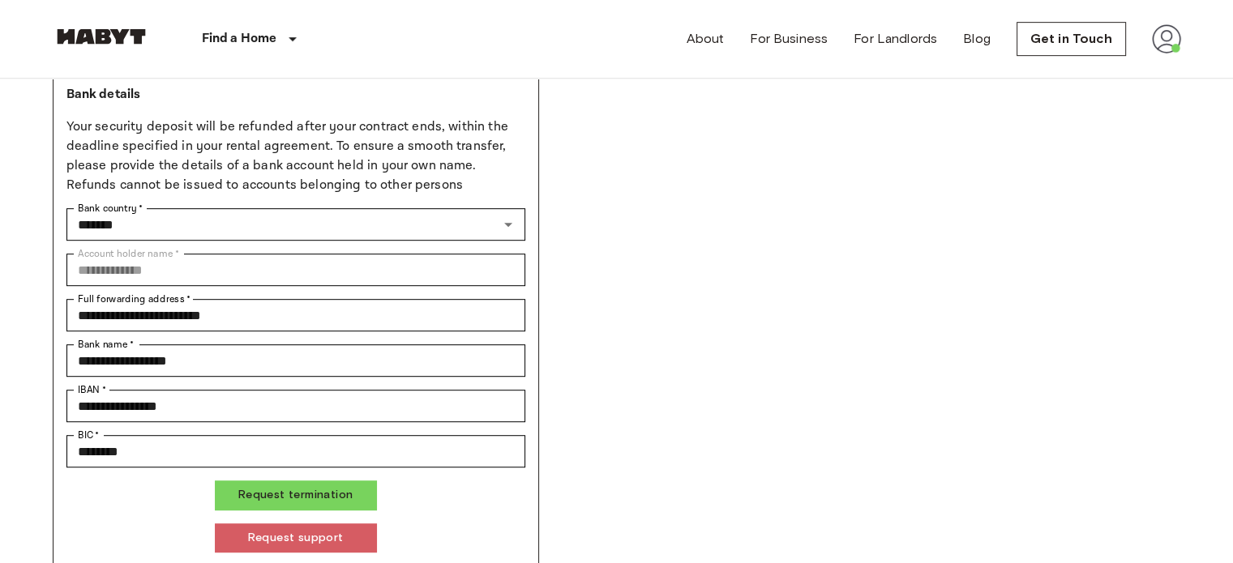
scroll to position [966, 0]
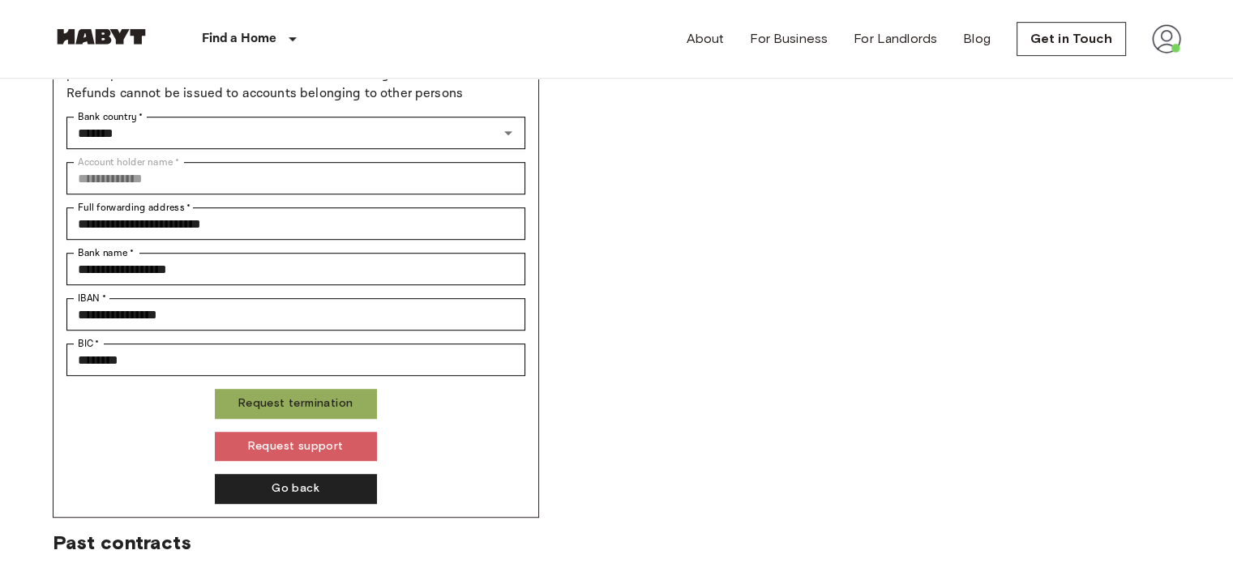
click at [361, 408] on button "Request termination" at bounding box center [296, 404] width 162 height 30
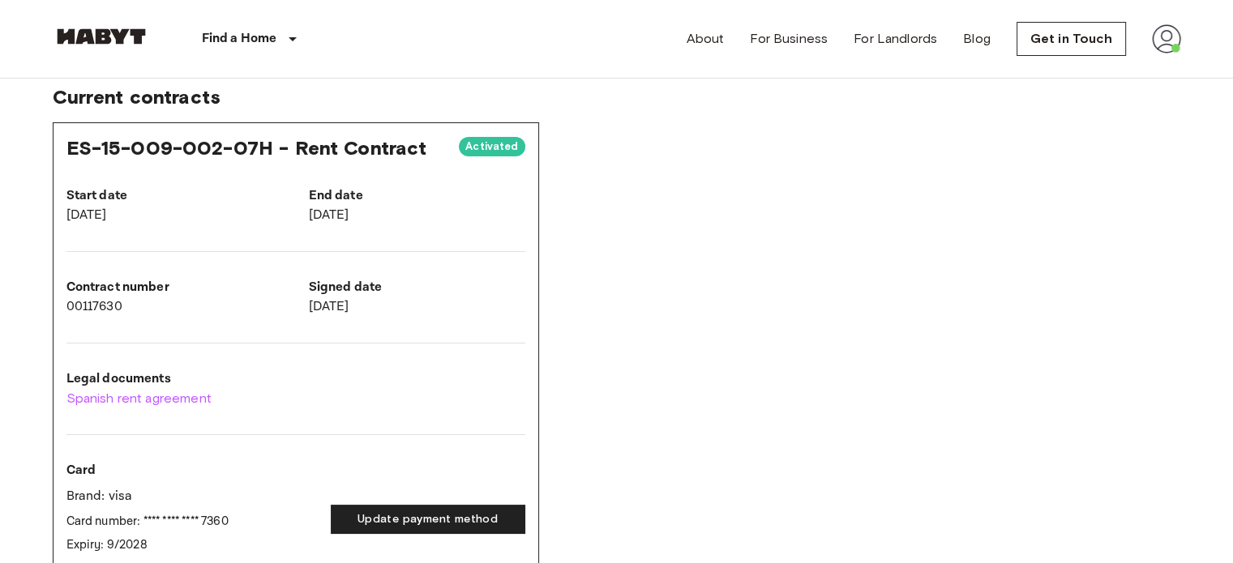
scroll to position [68, 0]
